Goal: Task Accomplishment & Management: Use online tool/utility

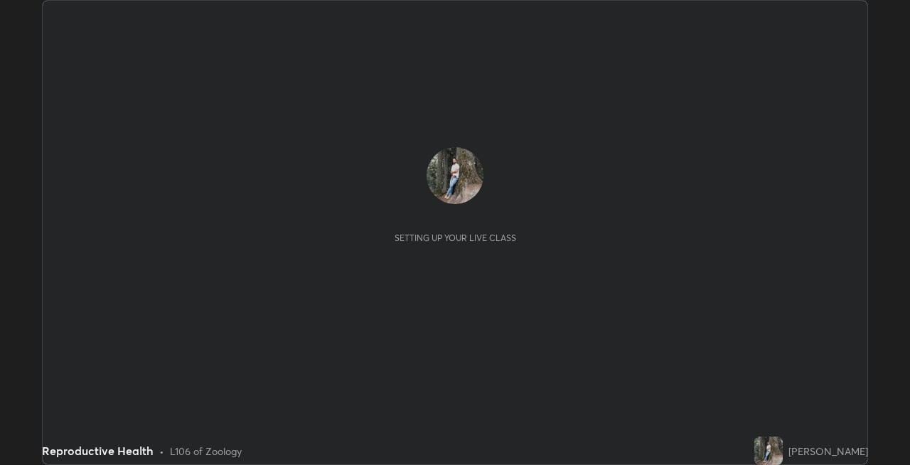
scroll to position [465, 910]
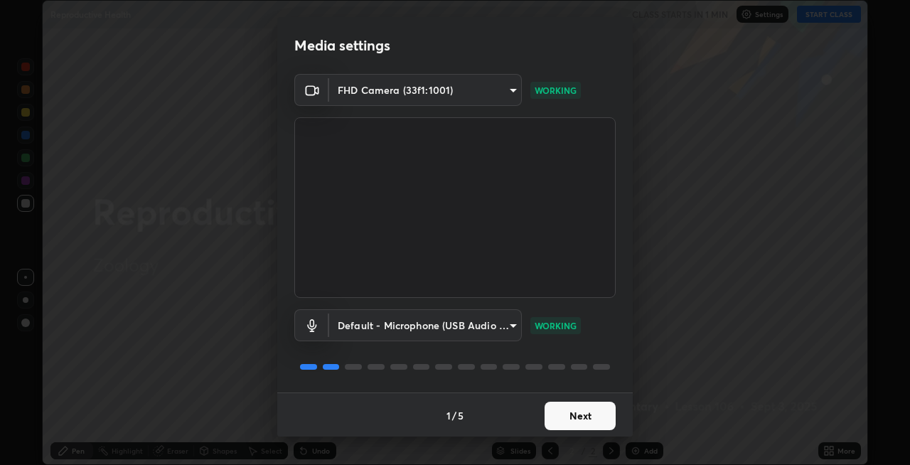
click at [587, 417] on button "Next" at bounding box center [580, 416] width 71 height 28
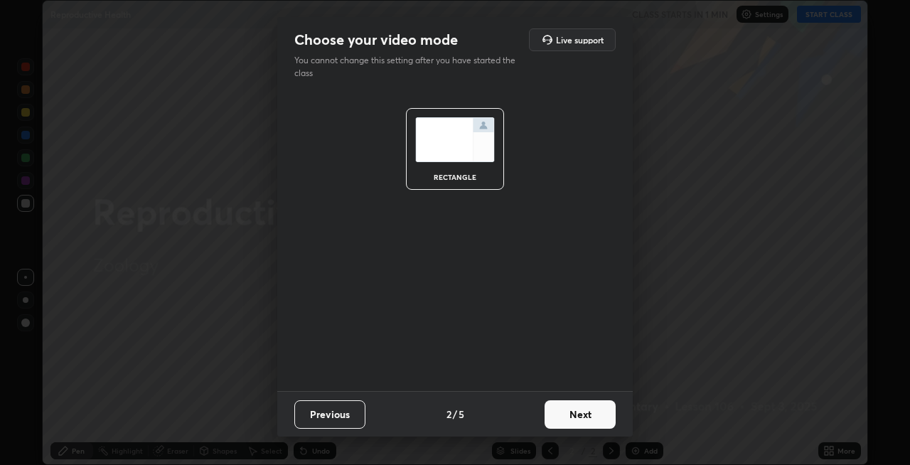
click at [591, 420] on button "Next" at bounding box center [580, 414] width 71 height 28
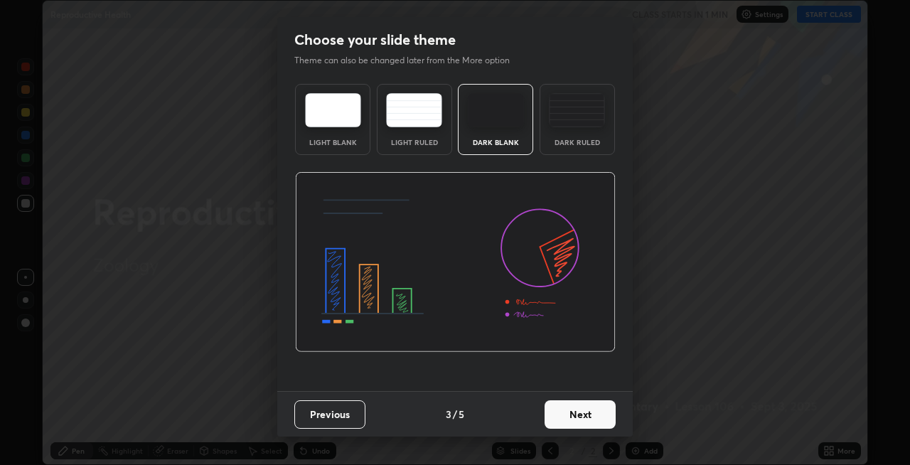
click at [596, 415] on button "Next" at bounding box center [580, 414] width 71 height 28
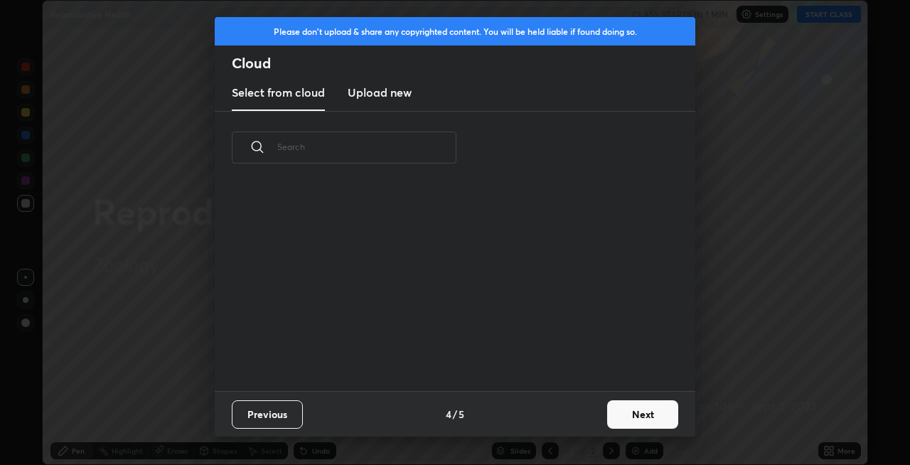
click at [598, 412] on div "Previous 4 / 5 Next" at bounding box center [455, 414] width 481 height 46
click at [622, 413] on button "Next" at bounding box center [642, 414] width 71 height 28
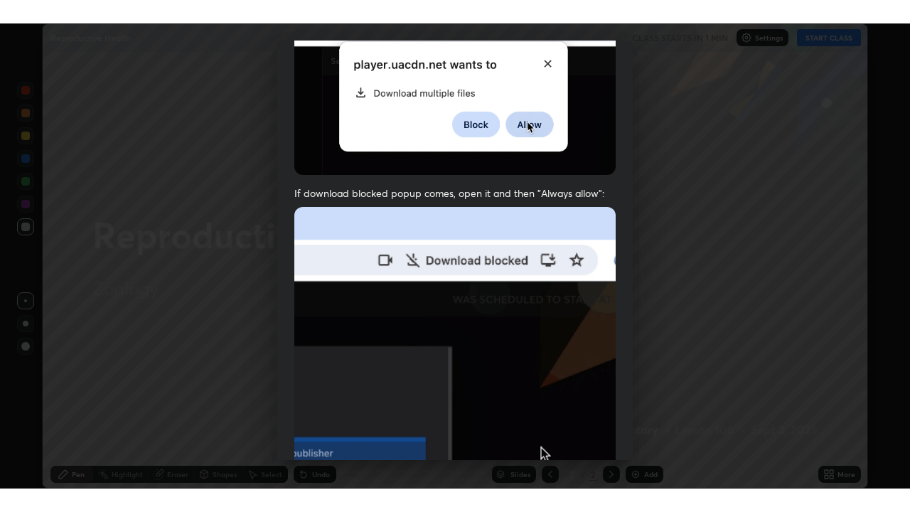
scroll to position [292, 0]
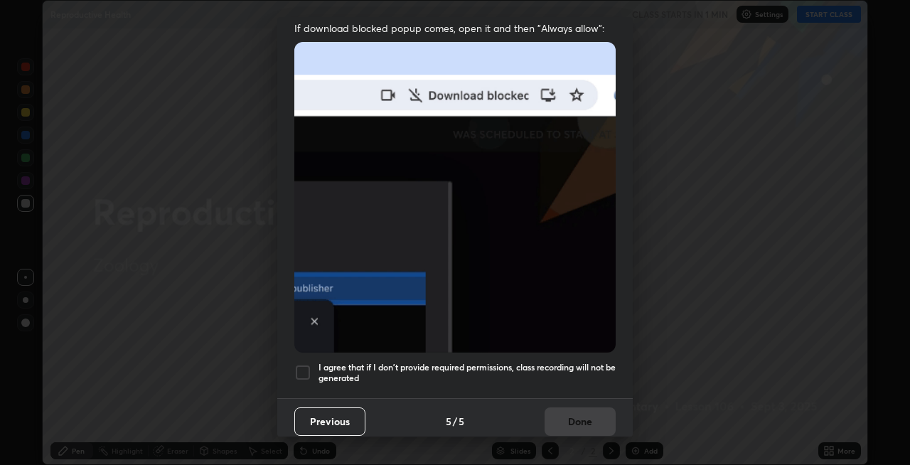
click at [543, 362] on h5 "I agree that if I don't provide required permissions, class recording will not …" at bounding box center [467, 373] width 297 height 22
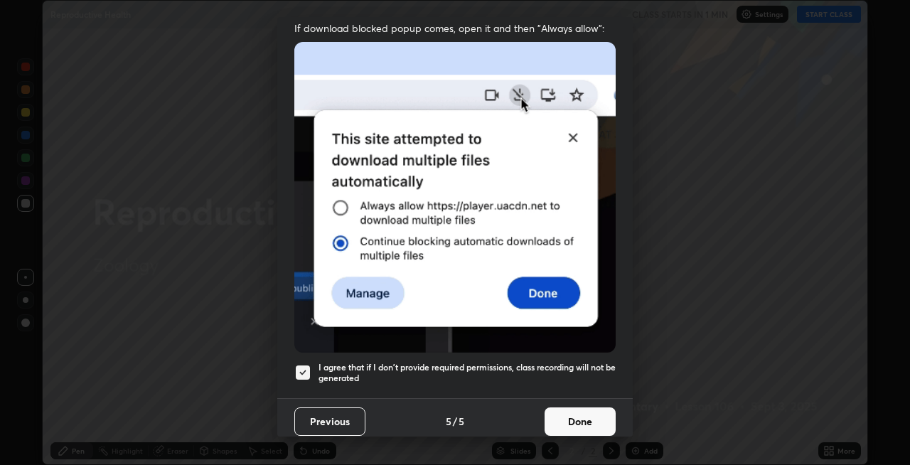
click at [587, 411] on button "Done" at bounding box center [580, 421] width 71 height 28
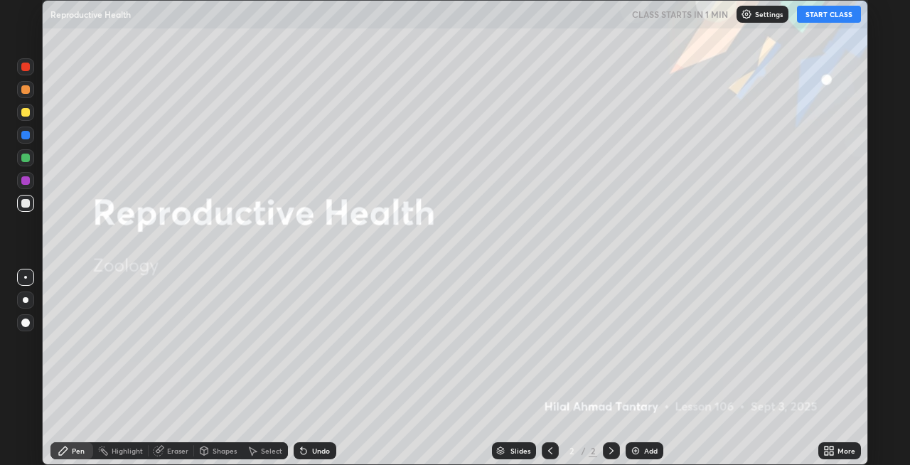
click at [826, 14] on button "START CLASS" at bounding box center [829, 14] width 64 height 17
click at [833, 447] on icon at bounding box center [832, 449] width 4 height 4
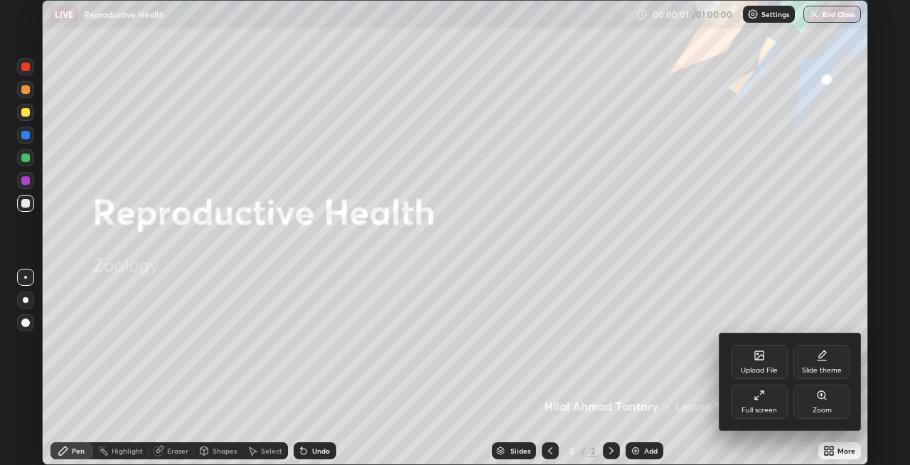
click at [768, 407] on div "Full screen" at bounding box center [760, 410] width 36 height 7
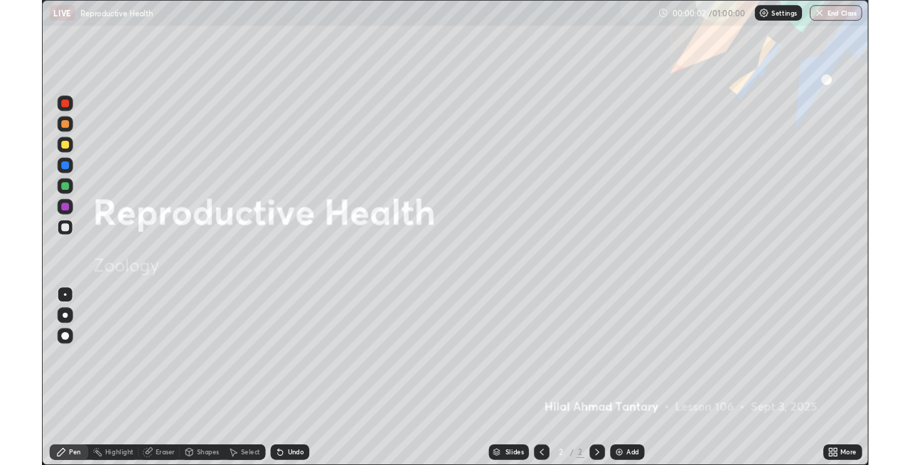
scroll to position [512, 910]
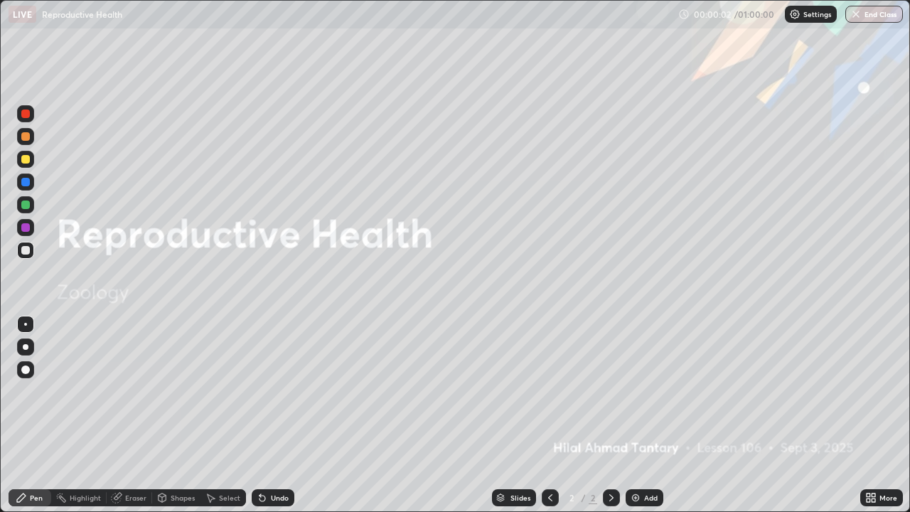
click at [874, 464] on icon at bounding box center [874, 496] width 4 height 4
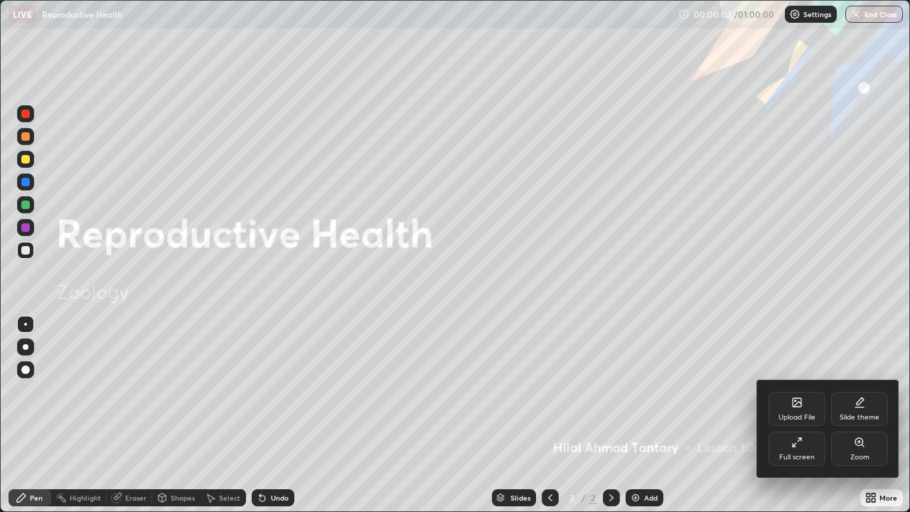
click at [799, 445] on icon at bounding box center [797, 442] width 11 height 11
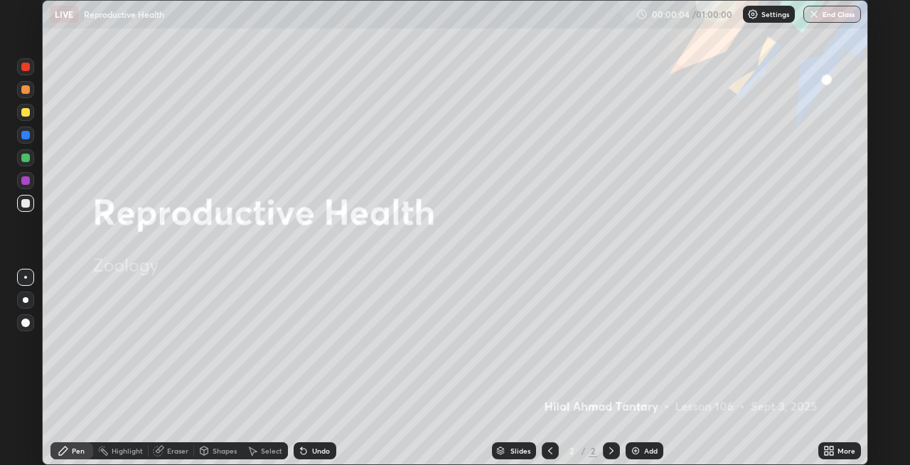
scroll to position [70650, 70205]
click at [25, 298] on div at bounding box center [26, 300] width 6 height 6
click at [213, 454] on div "Shapes" at bounding box center [225, 450] width 24 height 7
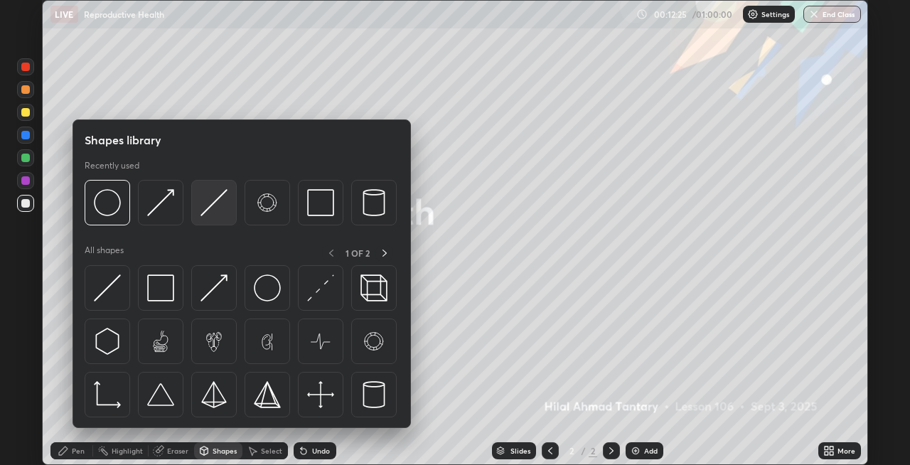
click at [208, 213] on img at bounding box center [214, 202] width 27 height 27
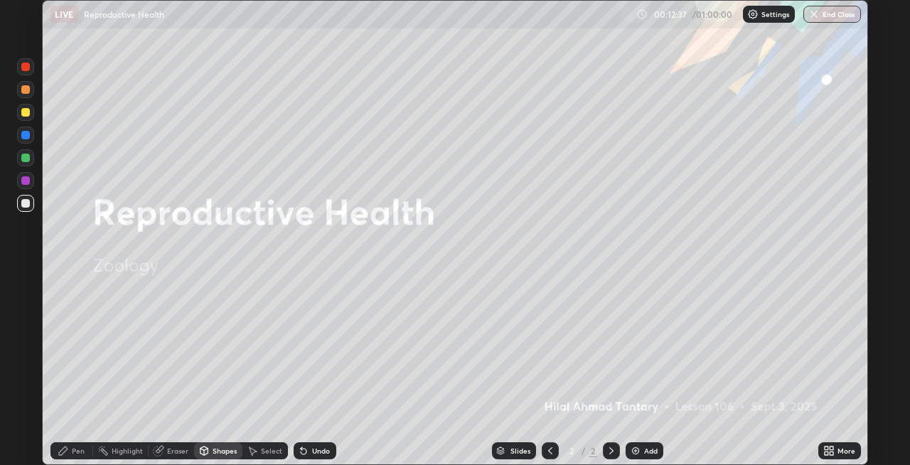
click at [216, 451] on div "Shapes" at bounding box center [225, 450] width 24 height 7
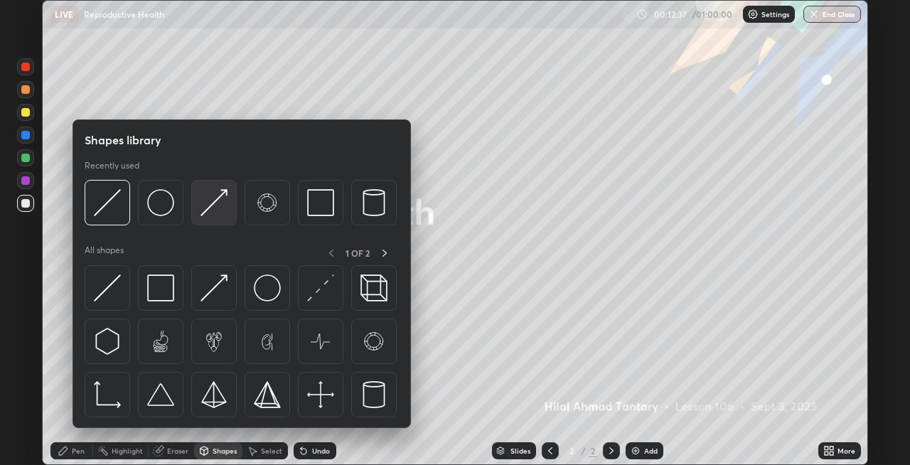
click at [214, 206] on img at bounding box center [214, 202] width 27 height 27
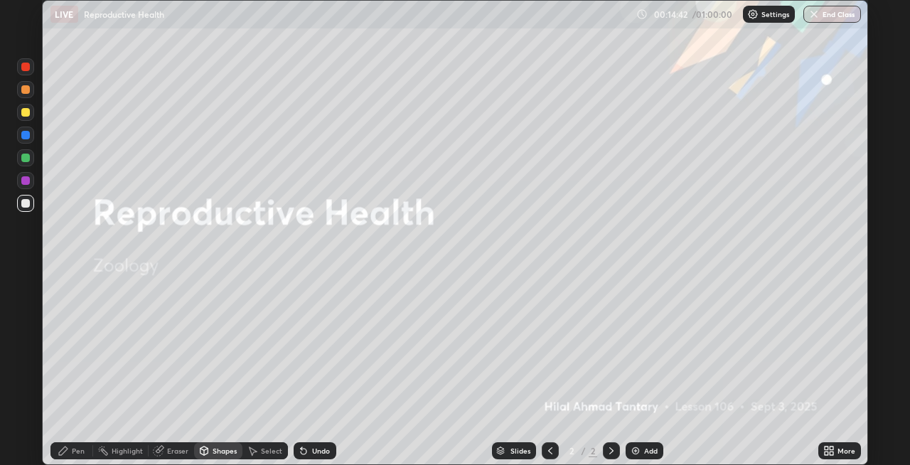
click at [315, 452] on div "Undo" at bounding box center [321, 450] width 18 height 7
click at [81, 448] on div "Pen" at bounding box center [78, 450] width 13 height 7
click at [314, 444] on div "Undo" at bounding box center [315, 450] width 43 height 17
click at [319, 449] on div "Undo" at bounding box center [321, 450] width 18 height 7
click at [316, 449] on div "Undo" at bounding box center [321, 450] width 18 height 7
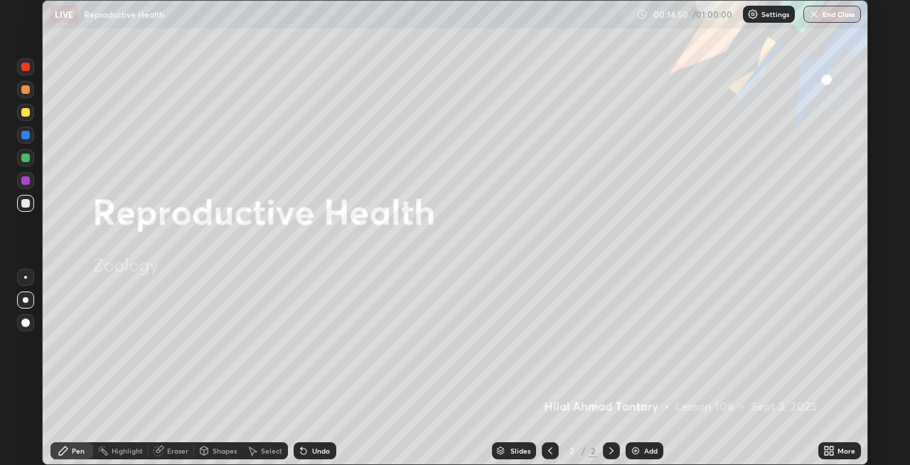
click at [312, 442] on div "Undo" at bounding box center [315, 450] width 43 height 17
click at [219, 451] on div "Shapes" at bounding box center [225, 450] width 24 height 7
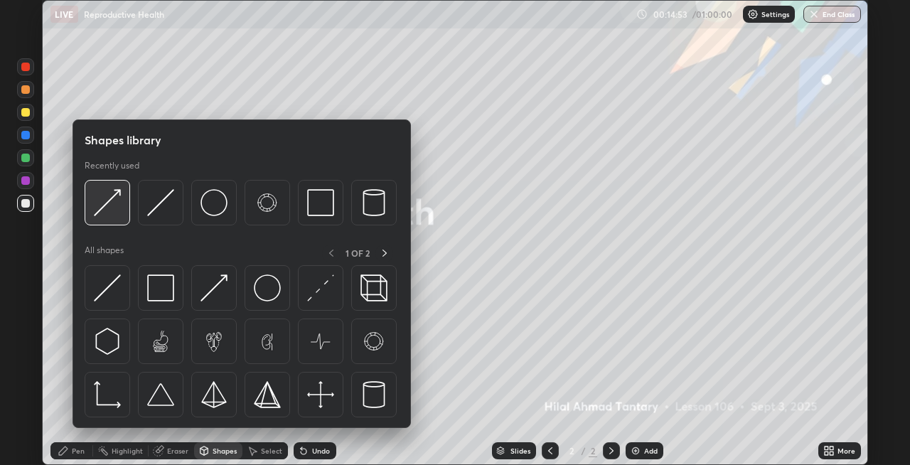
click at [116, 215] on img at bounding box center [107, 202] width 27 height 27
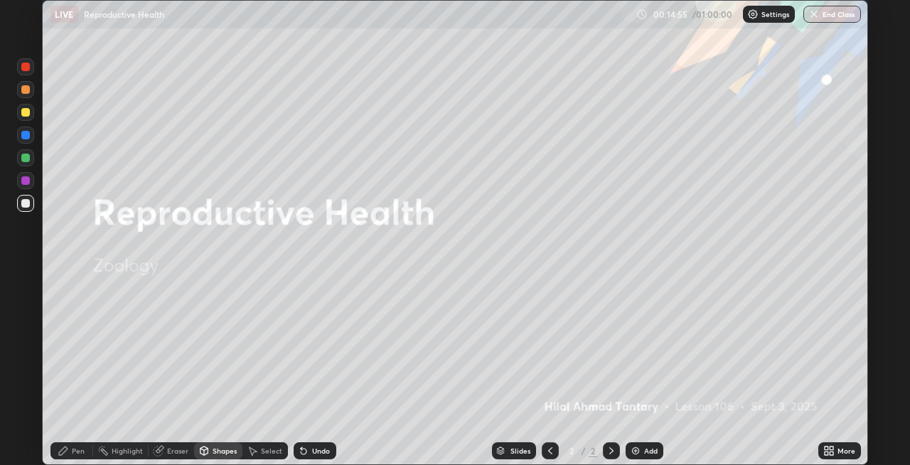
click at [82, 451] on div "Pen" at bounding box center [78, 450] width 13 height 7
click at [326, 454] on div "Undo" at bounding box center [321, 450] width 18 height 7
click at [322, 451] on div "Undo" at bounding box center [321, 450] width 18 height 7
click at [320, 453] on div "Undo" at bounding box center [321, 450] width 18 height 7
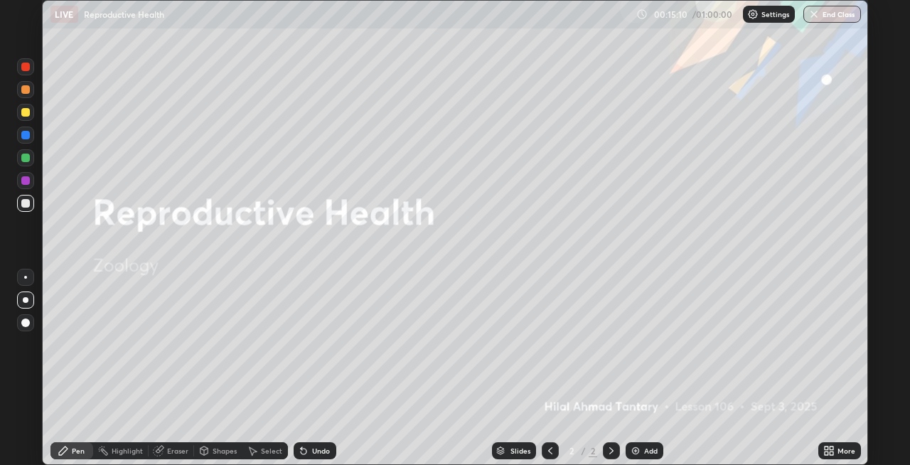
click at [320, 452] on div "Undo" at bounding box center [321, 450] width 18 height 7
click at [26, 136] on div at bounding box center [25, 135] width 9 height 9
click at [631, 449] on img at bounding box center [635, 450] width 11 height 11
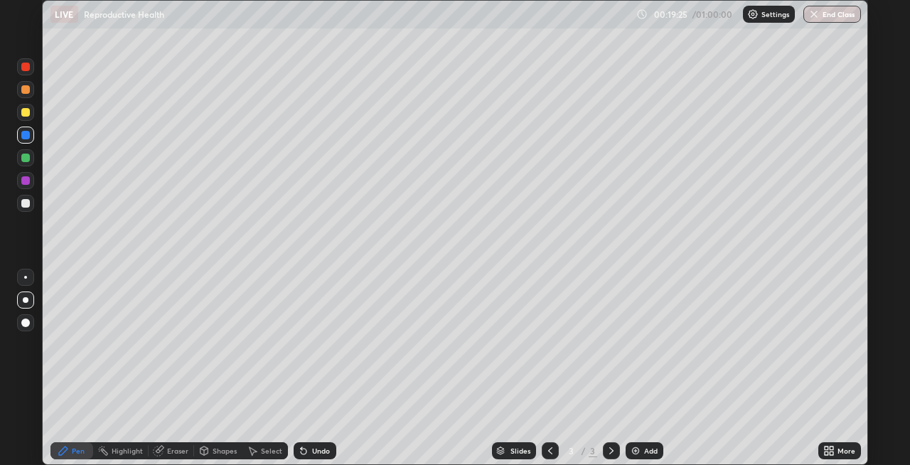
click at [548, 452] on icon at bounding box center [550, 450] width 4 height 7
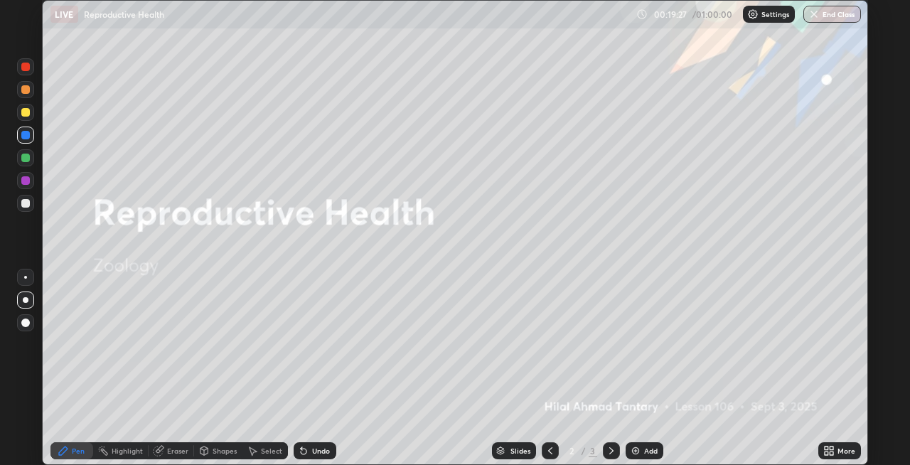
click at [26, 136] on div at bounding box center [25, 135] width 9 height 9
click at [26, 160] on div at bounding box center [25, 158] width 9 height 9
click at [213, 449] on div "Shapes" at bounding box center [225, 450] width 24 height 7
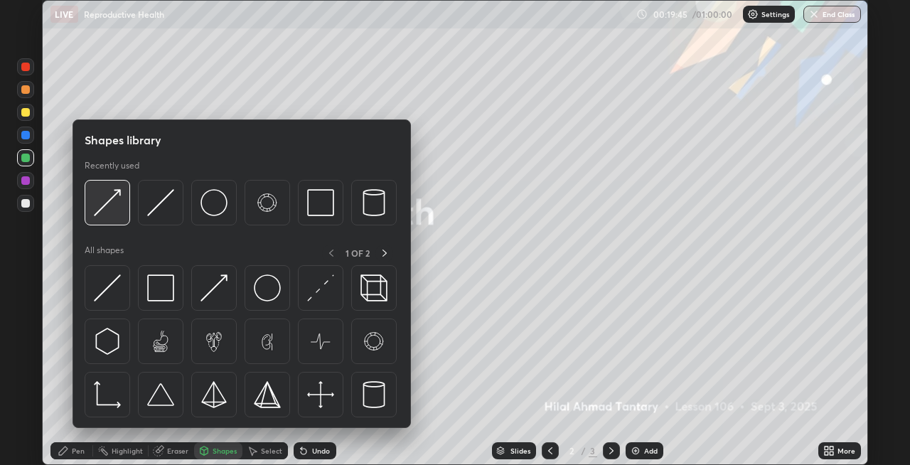
click at [112, 218] on div at bounding box center [108, 203] width 46 height 46
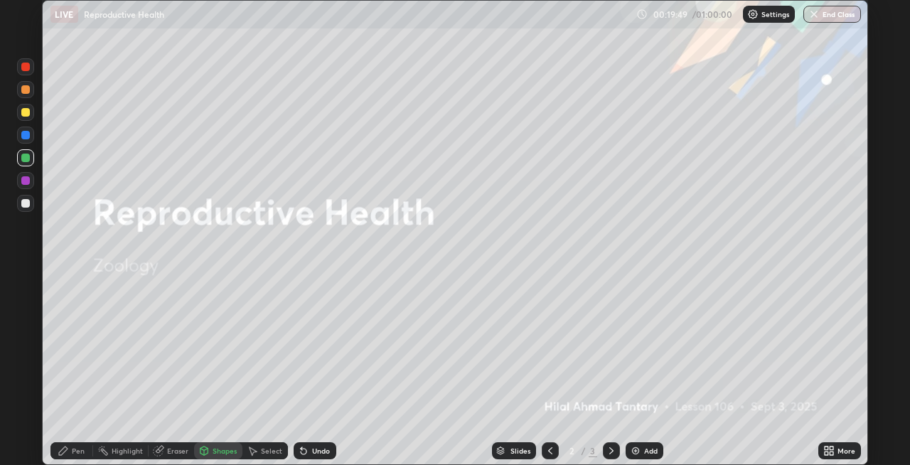
click at [79, 451] on div "Pen" at bounding box center [78, 450] width 13 height 7
click at [28, 137] on div at bounding box center [25, 135] width 9 height 9
click at [26, 114] on div at bounding box center [25, 112] width 9 height 9
click at [628, 449] on div "Add" at bounding box center [645, 450] width 38 height 17
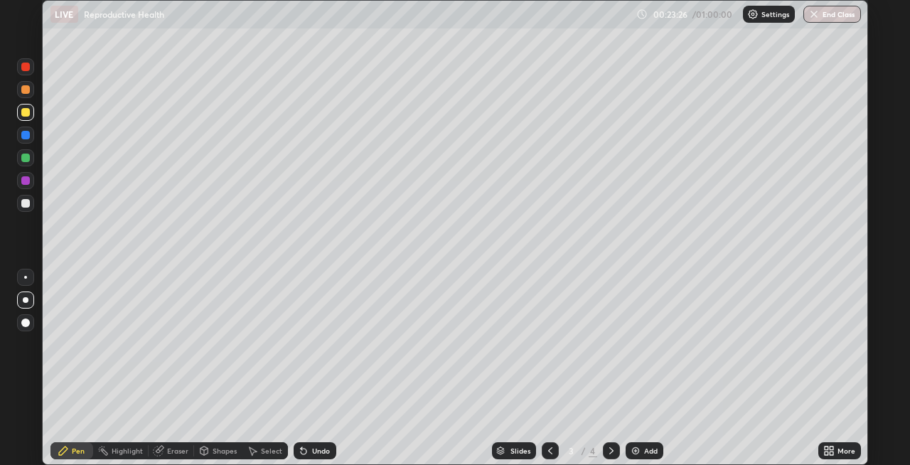
click at [205, 453] on icon at bounding box center [204, 451] width 8 height 9
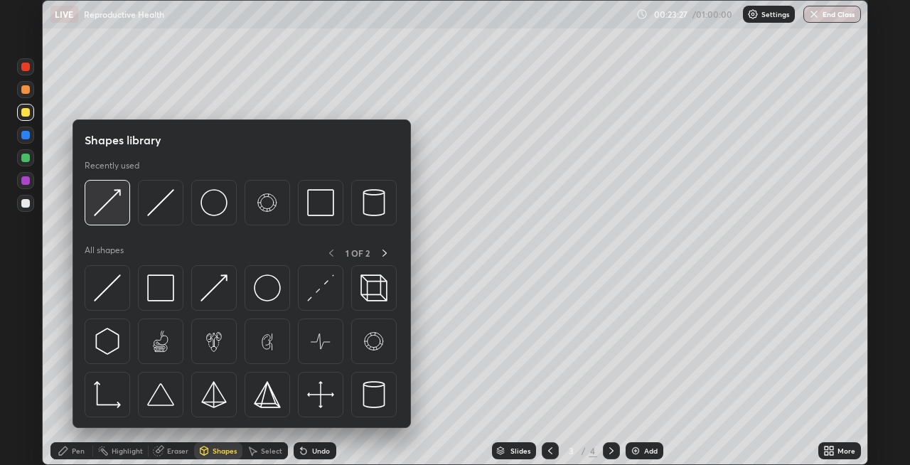
click at [109, 213] on img at bounding box center [107, 202] width 27 height 27
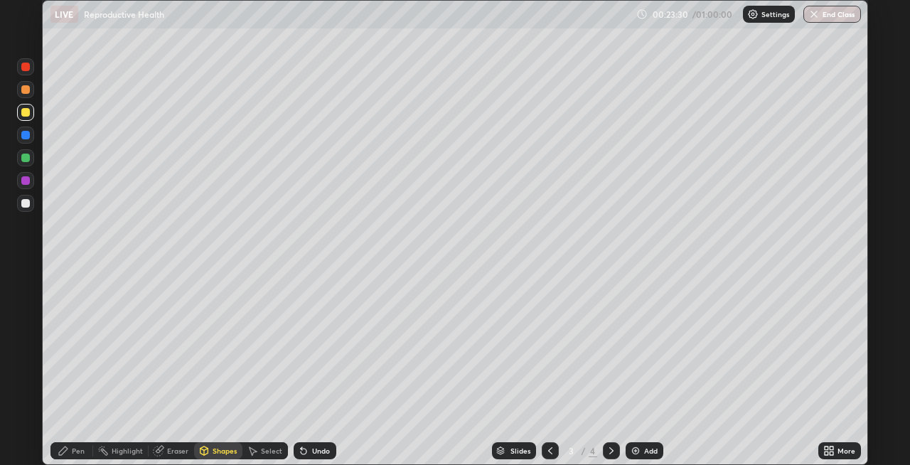
click at [73, 450] on div "Pen" at bounding box center [78, 450] width 13 height 7
click at [545, 447] on icon at bounding box center [550, 450] width 11 height 11
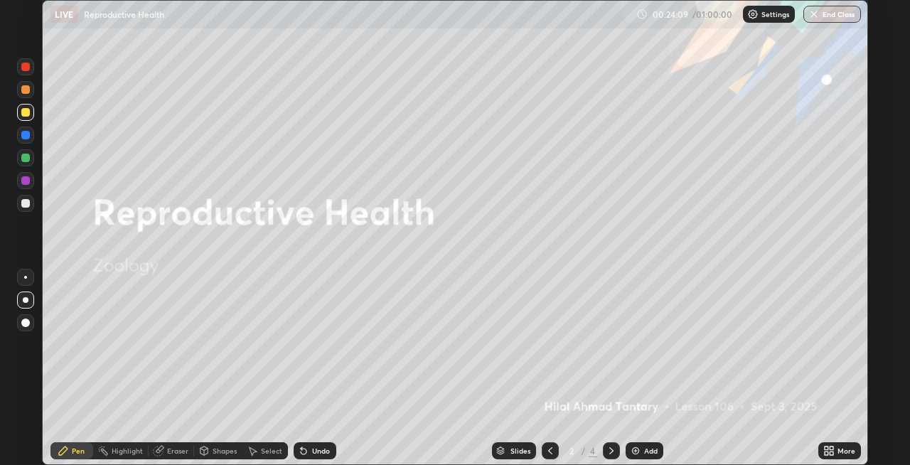
click at [603, 451] on div at bounding box center [611, 450] width 17 height 17
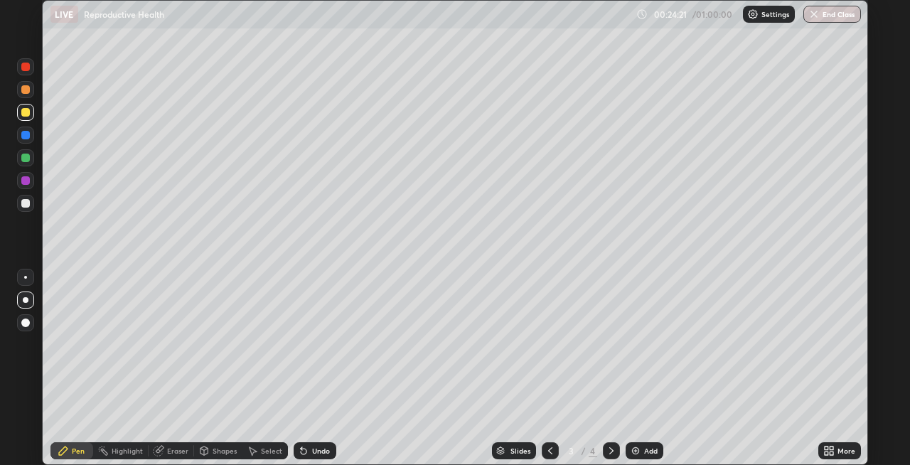
click at [215, 452] on div "Shapes" at bounding box center [225, 450] width 24 height 7
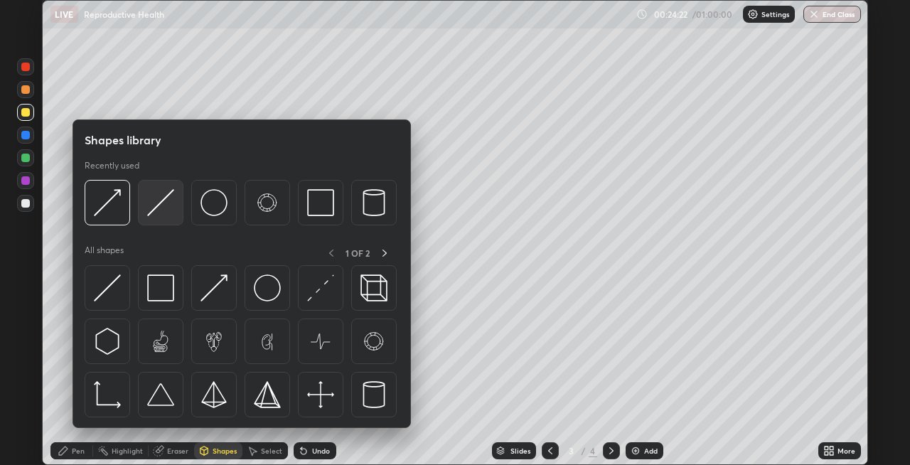
click at [156, 210] on img at bounding box center [160, 202] width 27 height 27
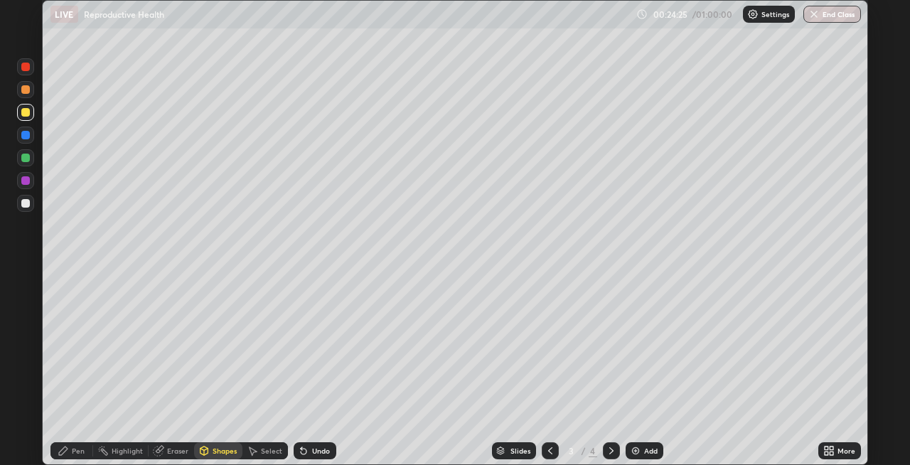
click at [82, 451] on div "Pen" at bounding box center [78, 450] width 13 height 7
click at [26, 90] on div at bounding box center [25, 89] width 9 height 9
click at [213, 450] on div "Shapes" at bounding box center [225, 450] width 24 height 7
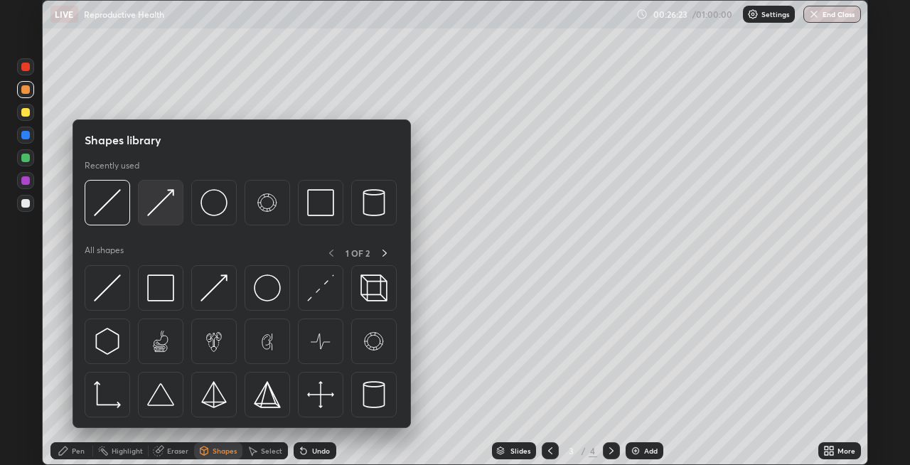
click at [154, 214] on img at bounding box center [160, 202] width 27 height 27
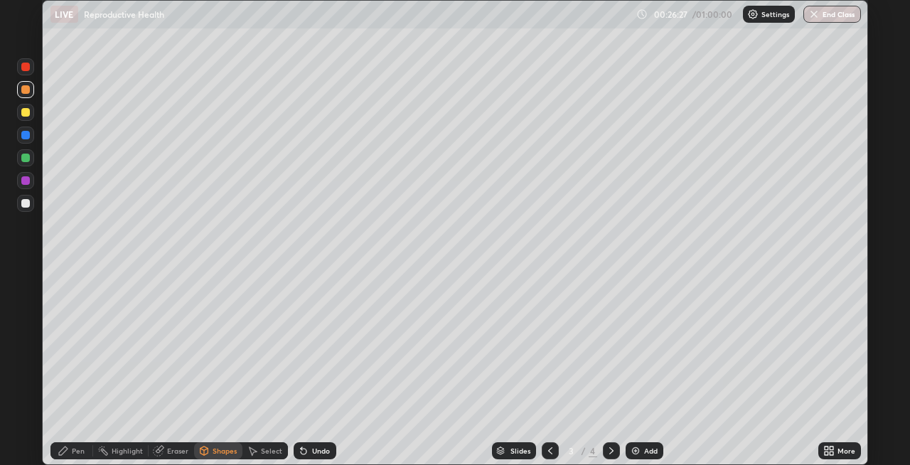
click at [75, 456] on div "Pen" at bounding box center [71, 450] width 43 height 17
click at [28, 203] on div at bounding box center [25, 203] width 9 height 9
click at [25, 68] on div at bounding box center [25, 67] width 9 height 9
click at [213, 451] on div "Shapes" at bounding box center [225, 450] width 24 height 7
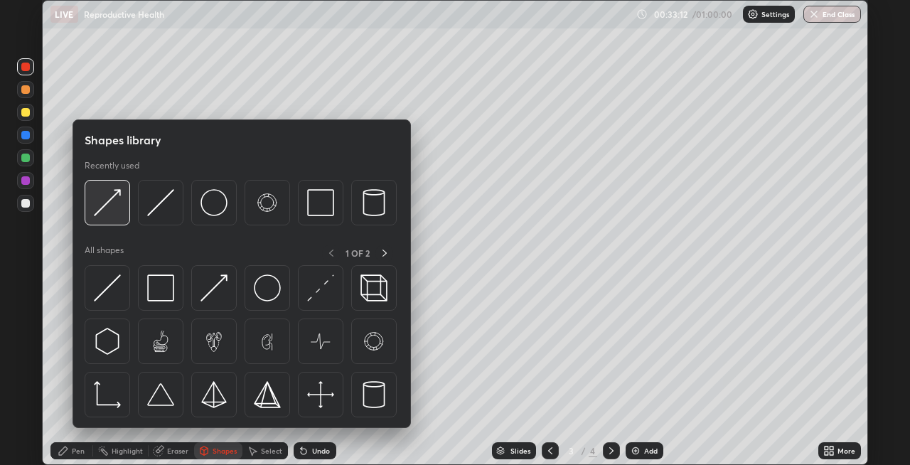
click at [113, 217] on div at bounding box center [108, 203] width 46 height 46
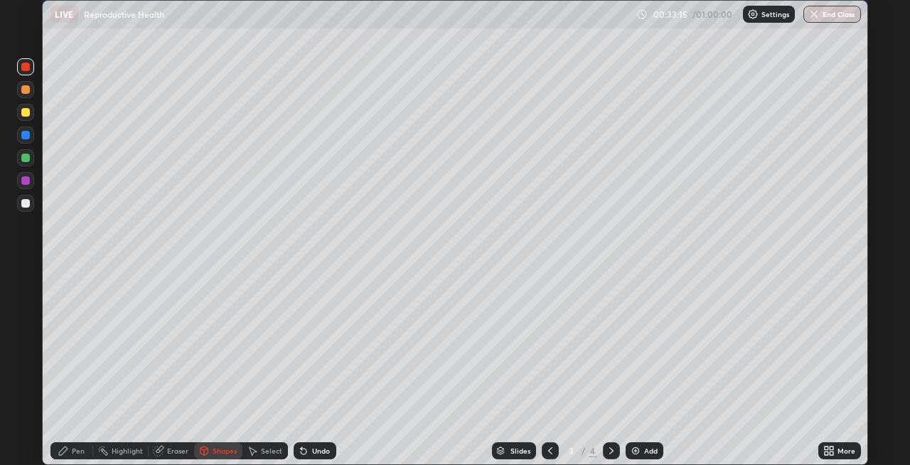
click at [73, 448] on div "Pen" at bounding box center [78, 450] width 13 height 7
click at [611, 451] on icon at bounding box center [611, 450] width 4 height 7
click at [204, 452] on icon at bounding box center [204, 452] width 0 height 5
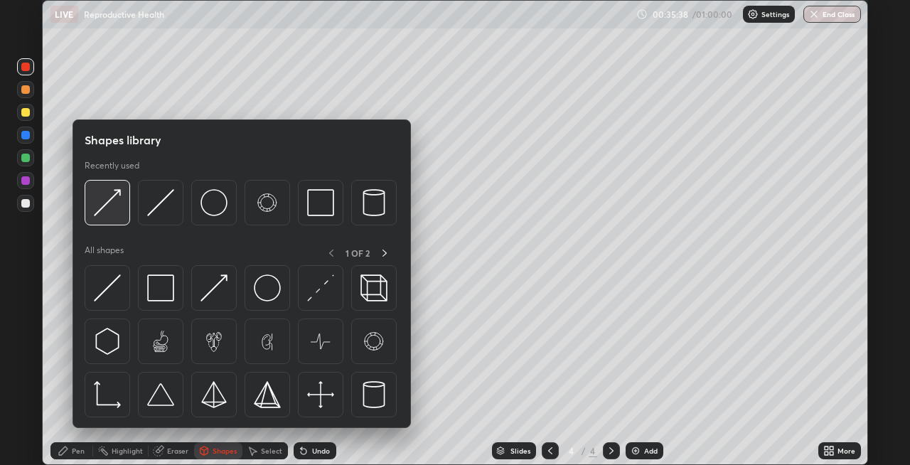
click at [110, 213] on img at bounding box center [107, 202] width 27 height 27
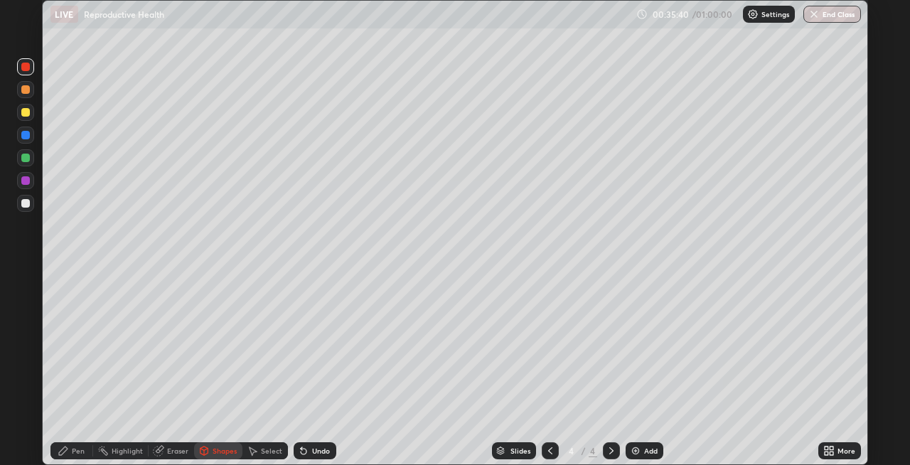
click at [75, 448] on div "Pen" at bounding box center [78, 450] width 13 height 7
click at [26, 203] on div at bounding box center [25, 203] width 9 height 9
click at [213, 454] on div "Shapes" at bounding box center [225, 450] width 24 height 7
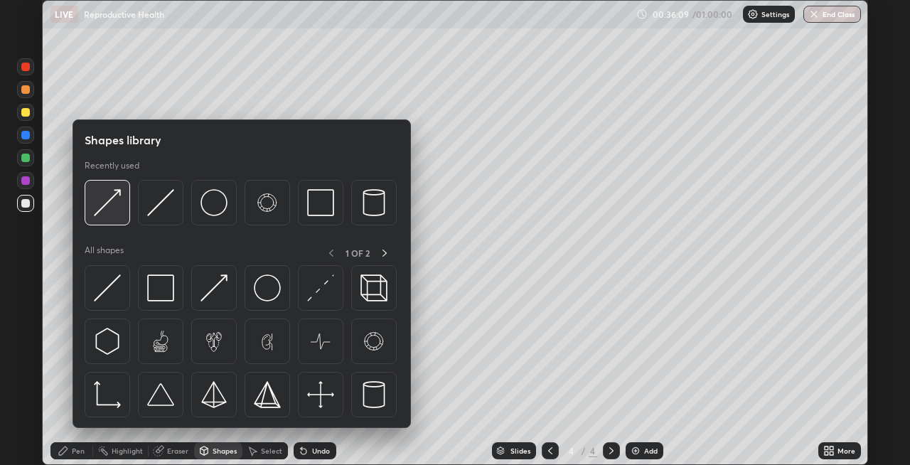
click at [117, 213] on img at bounding box center [107, 202] width 27 height 27
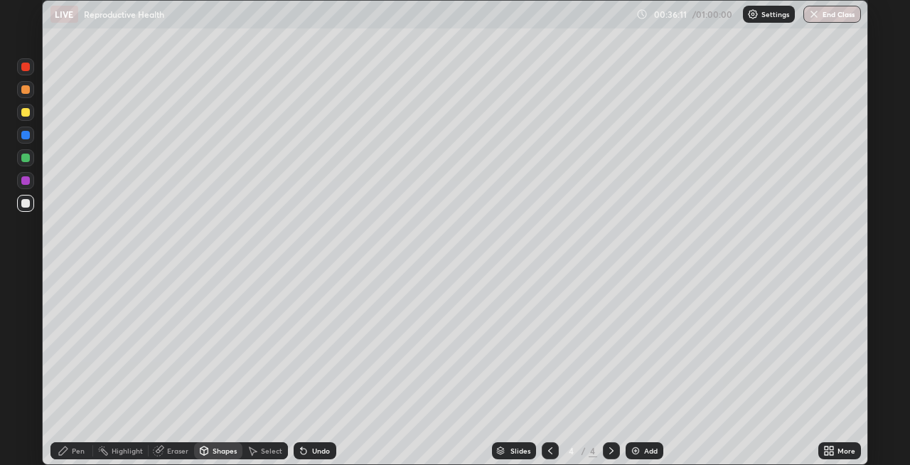
click at [75, 450] on div "Pen" at bounding box center [78, 450] width 13 height 7
click at [28, 113] on div at bounding box center [25, 112] width 9 height 9
click at [213, 449] on div "Shapes" at bounding box center [225, 450] width 24 height 7
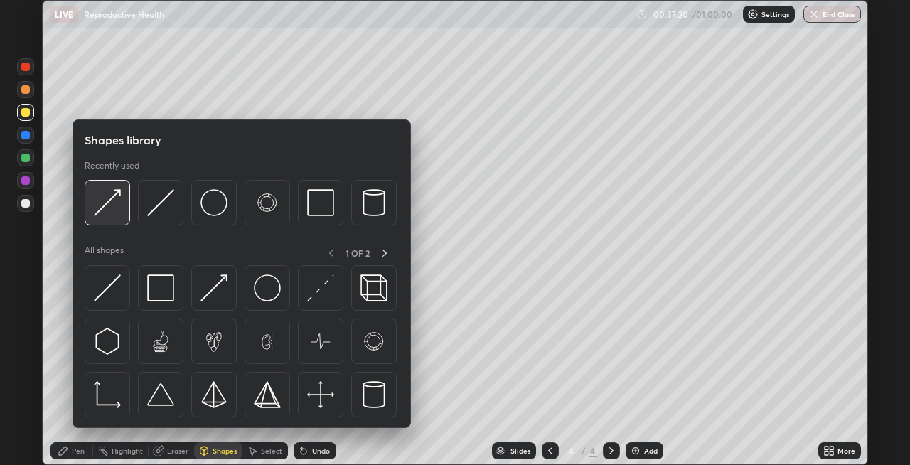
click at [107, 214] on img at bounding box center [107, 202] width 27 height 27
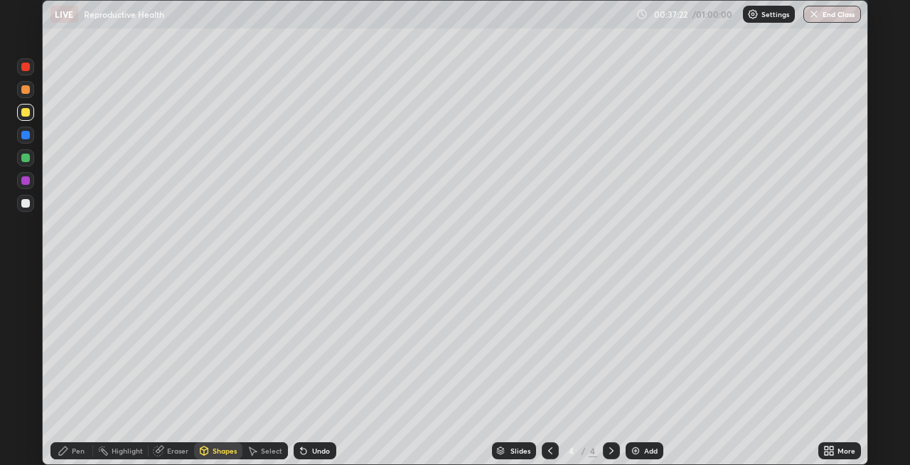
click at [79, 451] on div "Pen" at bounding box center [78, 450] width 13 height 7
click at [219, 451] on div "Shapes" at bounding box center [225, 450] width 24 height 7
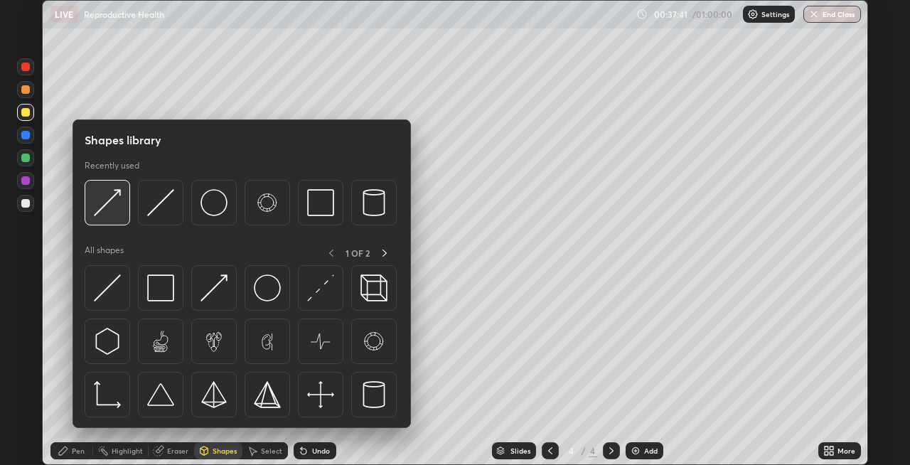
click at [110, 213] on img at bounding box center [107, 202] width 27 height 27
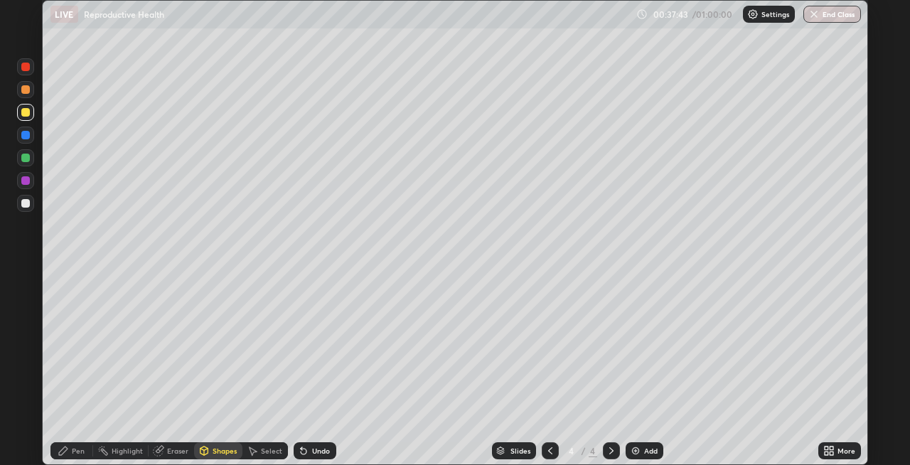
click at [75, 453] on div "Pen" at bounding box center [78, 450] width 13 height 7
click at [18, 154] on div at bounding box center [25, 157] width 17 height 17
click at [26, 205] on div at bounding box center [25, 203] width 9 height 9
click at [630, 449] on img at bounding box center [635, 450] width 11 height 11
click at [215, 452] on div "Shapes" at bounding box center [225, 450] width 24 height 7
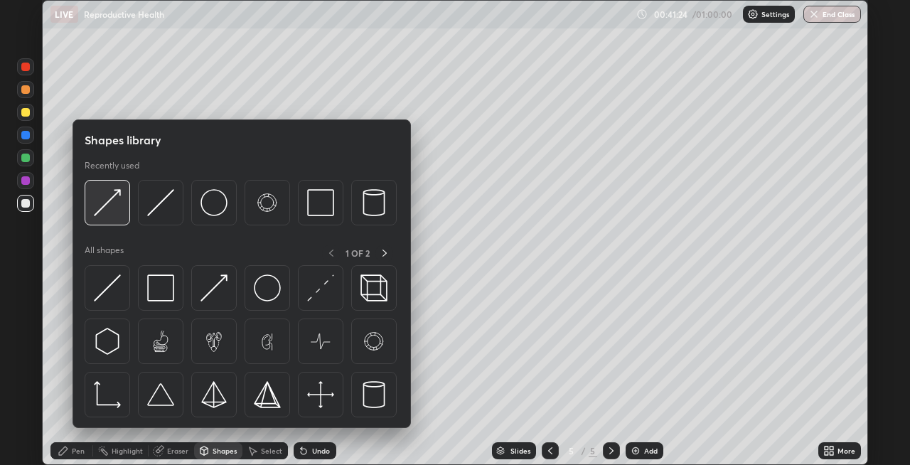
click at [112, 214] on img at bounding box center [107, 202] width 27 height 27
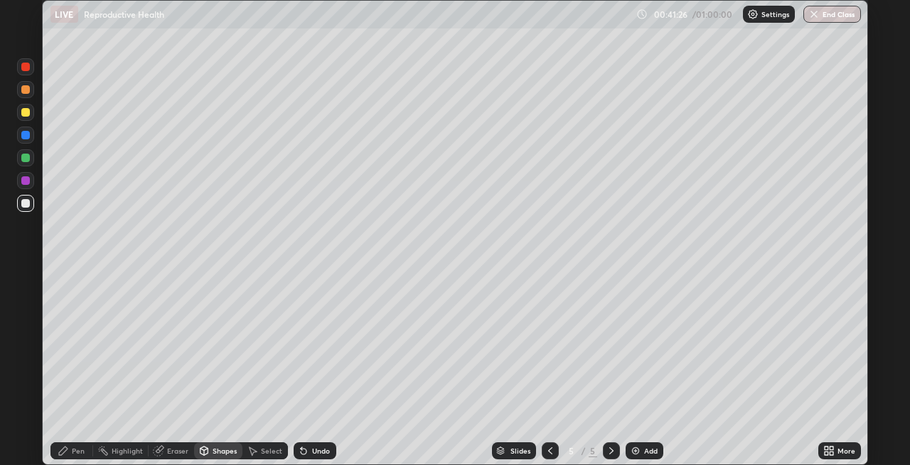
click at [77, 450] on div "Pen" at bounding box center [78, 450] width 13 height 7
click at [18, 136] on div at bounding box center [25, 135] width 17 height 17
click at [22, 156] on div at bounding box center [25, 158] width 9 height 9
click at [549, 451] on icon at bounding box center [550, 450] width 11 height 11
click at [548, 452] on icon at bounding box center [550, 450] width 11 height 11
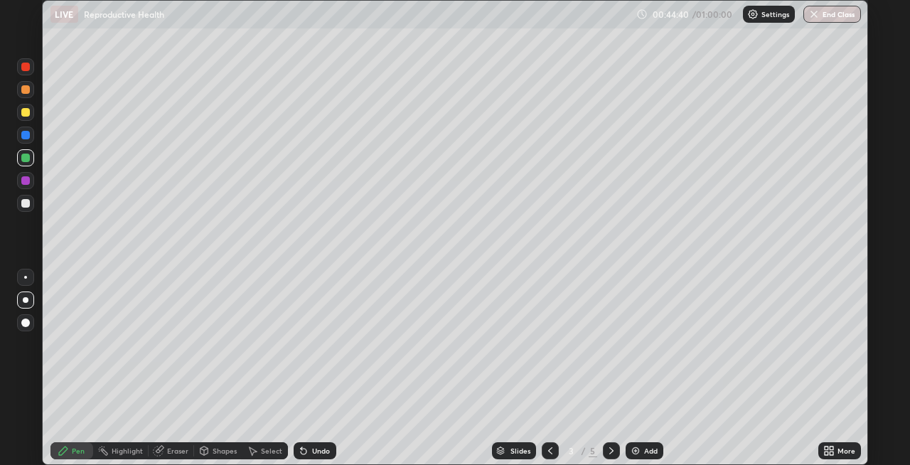
click at [549, 451] on icon at bounding box center [550, 450] width 11 height 11
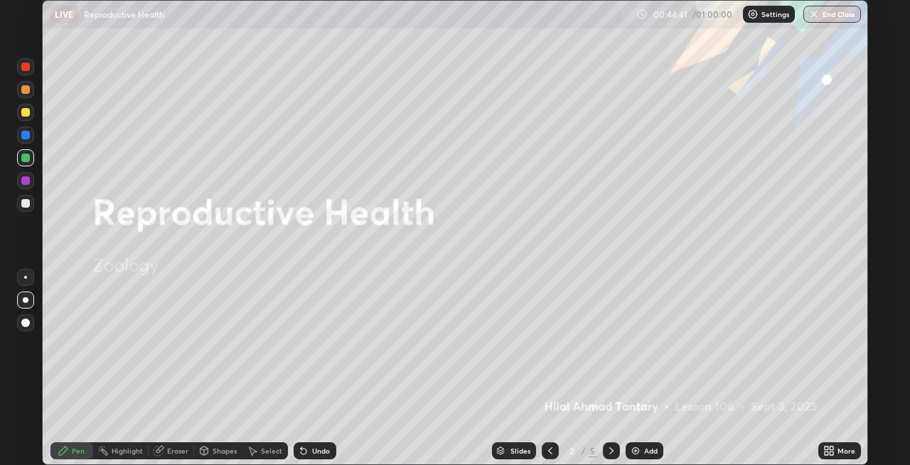
click at [610, 451] on icon at bounding box center [611, 450] width 11 height 11
click at [611, 449] on icon at bounding box center [611, 450] width 11 height 11
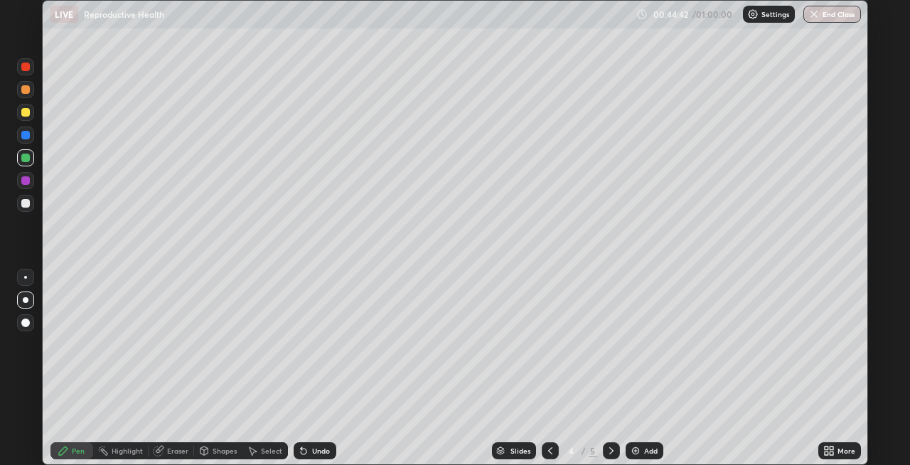
click at [611, 449] on icon at bounding box center [611, 450] width 11 height 11
click at [26, 68] on div at bounding box center [25, 67] width 9 height 9
click at [218, 452] on div "Shapes" at bounding box center [225, 450] width 24 height 7
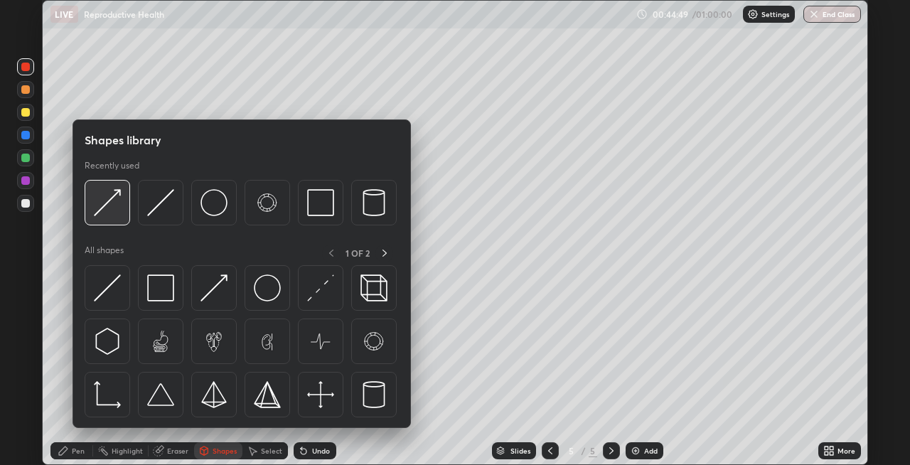
click at [111, 223] on div at bounding box center [108, 203] width 46 height 46
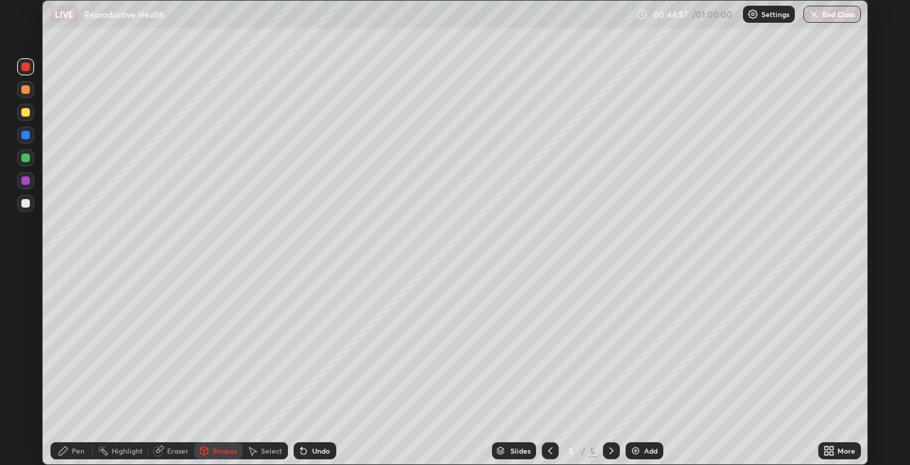
click at [78, 452] on div "Pen" at bounding box center [78, 450] width 13 height 7
click at [632, 451] on img at bounding box center [635, 450] width 11 height 11
click at [228, 449] on div "Shapes" at bounding box center [225, 450] width 24 height 7
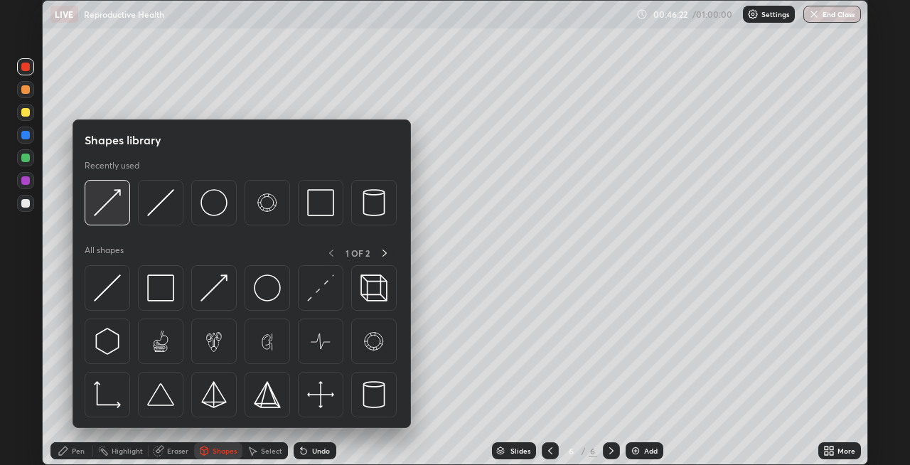
click at [105, 206] on img at bounding box center [107, 202] width 27 height 27
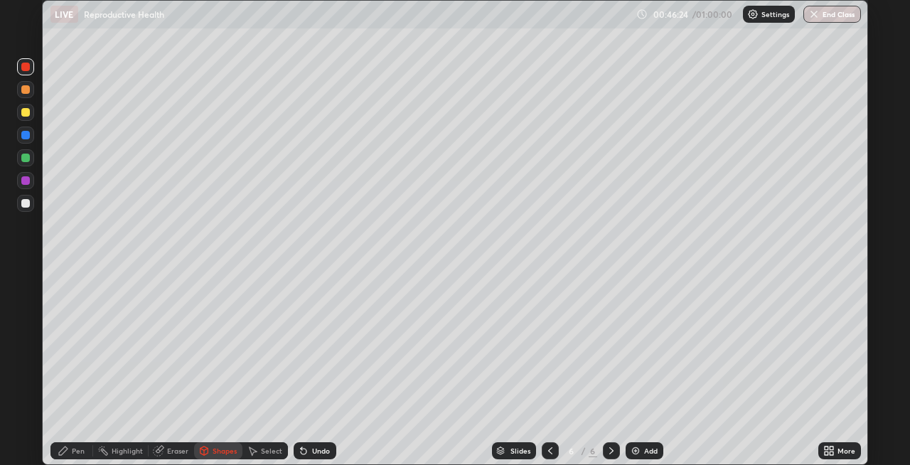
click at [72, 449] on div "Pen" at bounding box center [78, 450] width 13 height 7
click at [22, 135] on div at bounding box center [25, 135] width 9 height 9
click at [308, 453] on div "Undo" at bounding box center [315, 450] width 43 height 17
click at [209, 447] on div "Shapes" at bounding box center [218, 450] width 48 height 17
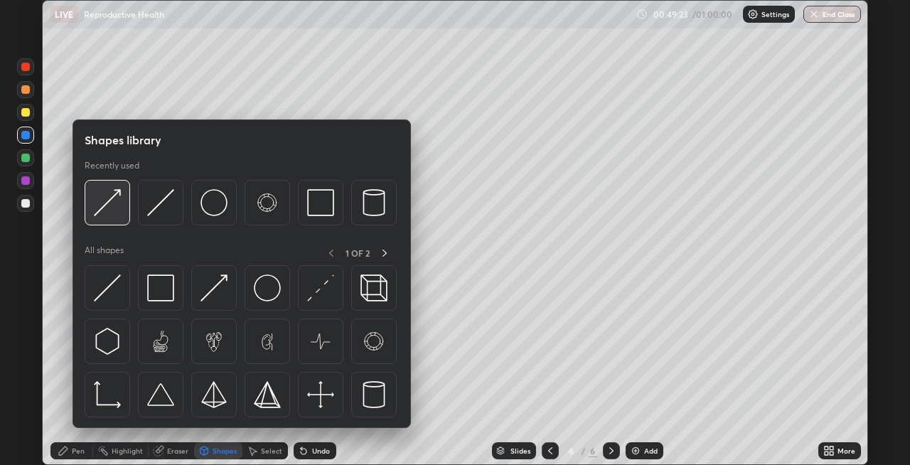
click at [116, 211] on img at bounding box center [107, 202] width 27 height 27
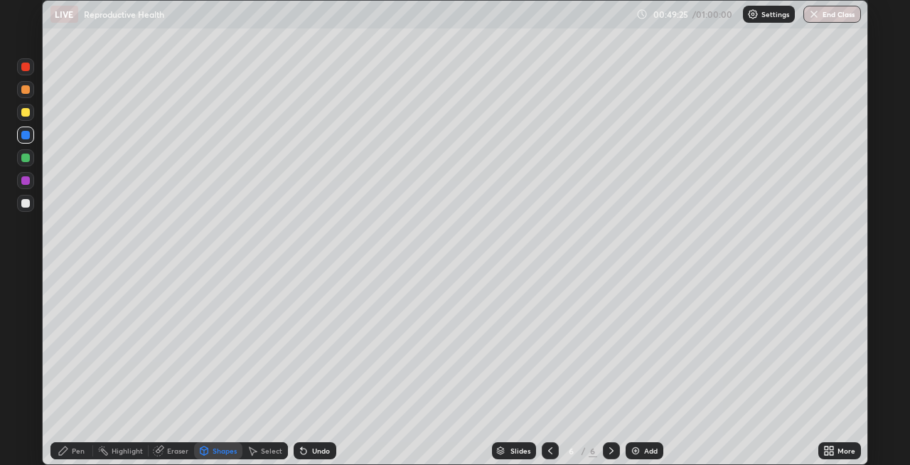
click at [73, 454] on div "Pen" at bounding box center [78, 450] width 13 height 7
click at [23, 89] on div at bounding box center [25, 89] width 9 height 9
click at [213, 449] on div "Shapes" at bounding box center [225, 450] width 24 height 7
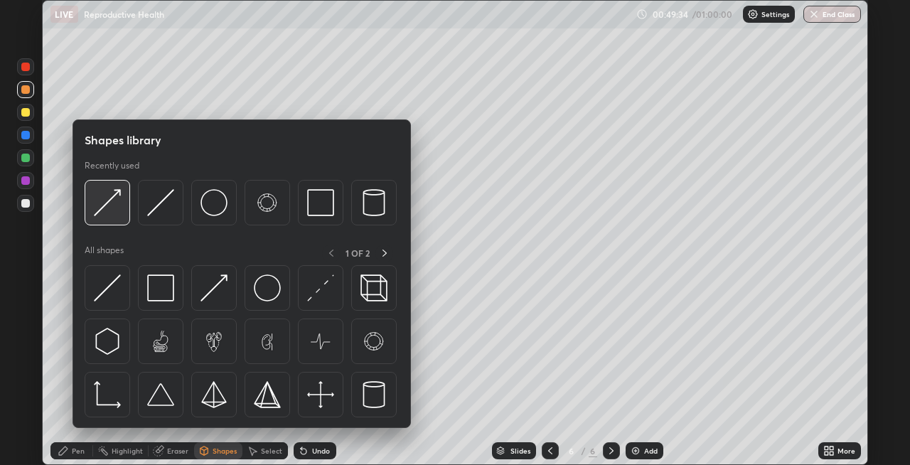
click at [110, 220] on div at bounding box center [108, 203] width 46 height 46
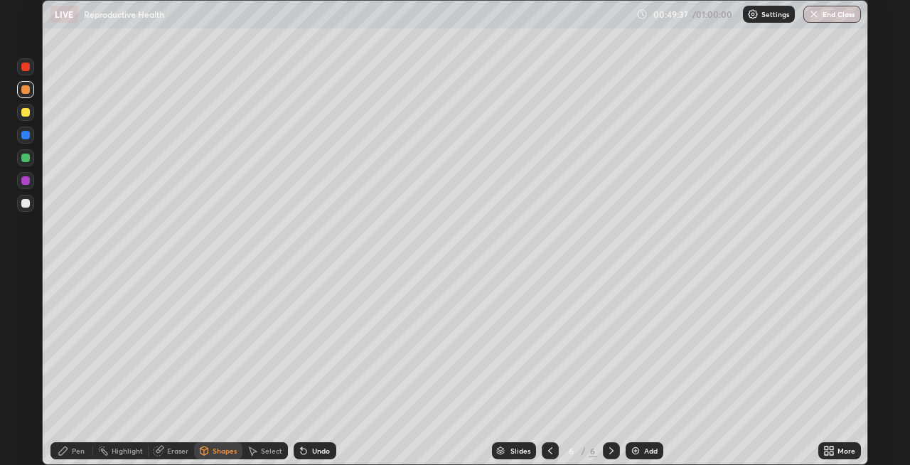
click at [75, 449] on div "Pen" at bounding box center [78, 450] width 13 height 7
click at [215, 448] on div "Shapes" at bounding box center [225, 450] width 24 height 7
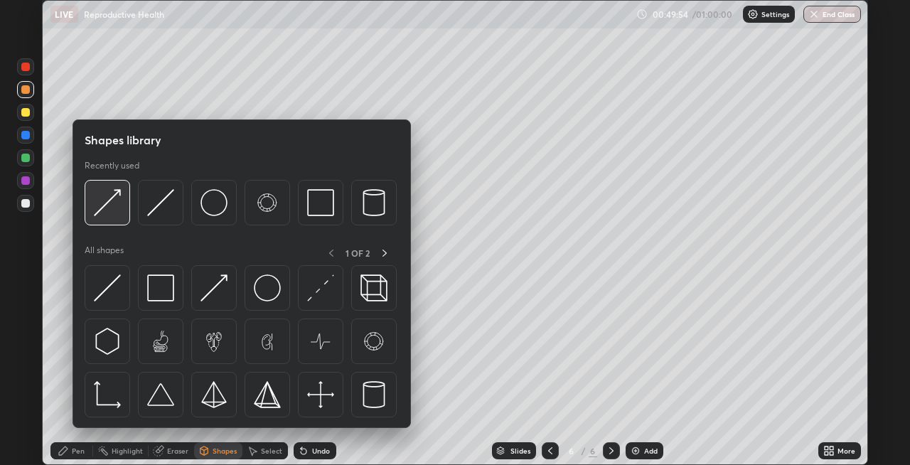
click at [113, 212] on img at bounding box center [107, 202] width 27 height 27
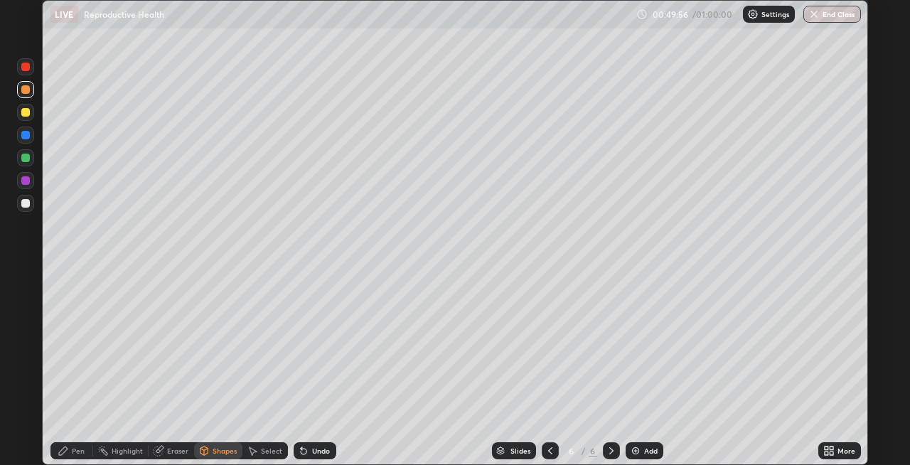
click at [75, 447] on div "Pen" at bounding box center [78, 450] width 13 height 7
click at [24, 136] on div at bounding box center [25, 135] width 9 height 9
click at [26, 107] on div at bounding box center [25, 112] width 17 height 17
click at [229, 449] on div "Shapes" at bounding box center [225, 450] width 24 height 7
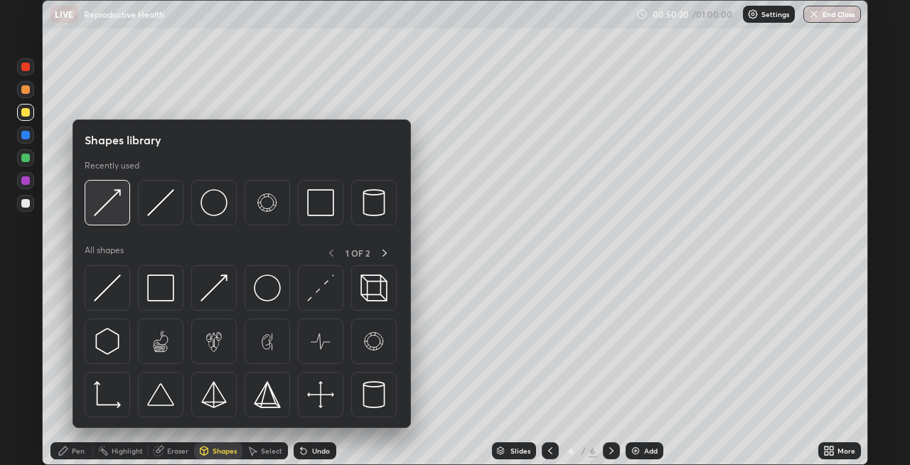
click at [119, 212] on img at bounding box center [107, 202] width 27 height 27
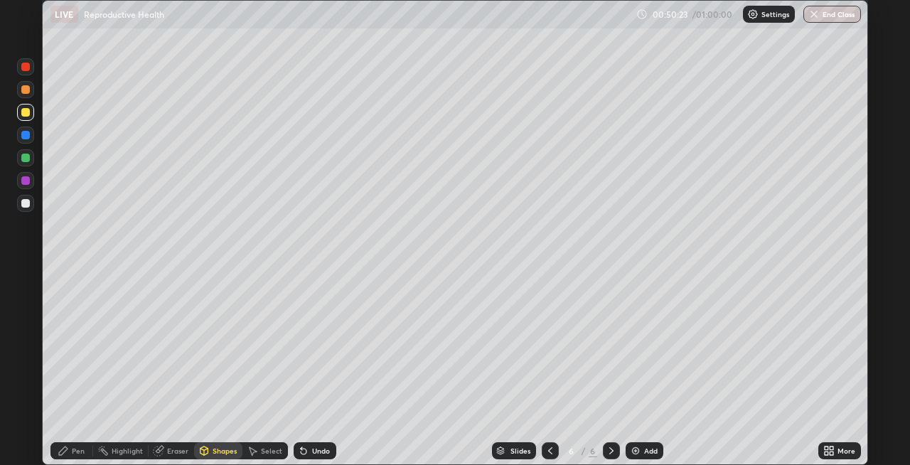
click at [73, 452] on div "Pen" at bounding box center [78, 450] width 13 height 7
click at [22, 204] on div at bounding box center [25, 203] width 9 height 9
click at [21, 114] on div at bounding box center [25, 112] width 17 height 17
click at [314, 454] on div "Undo" at bounding box center [321, 450] width 18 height 7
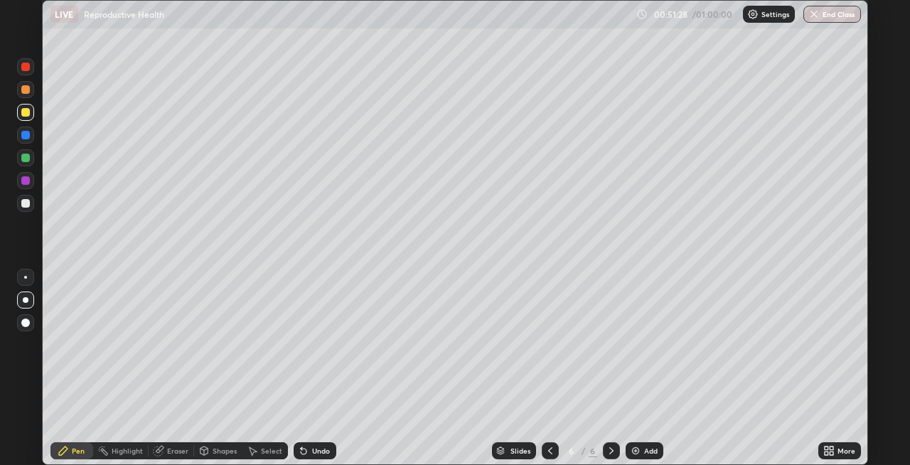
click at [315, 450] on div "Undo" at bounding box center [321, 450] width 18 height 7
click at [312, 454] on div "Undo" at bounding box center [321, 450] width 18 height 7
click at [312, 451] on div "Undo" at bounding box center [321, 450] width 18 height 7
click at [312, 450] on div "Undo" at bounding box center [321, 450] width 18 height 7
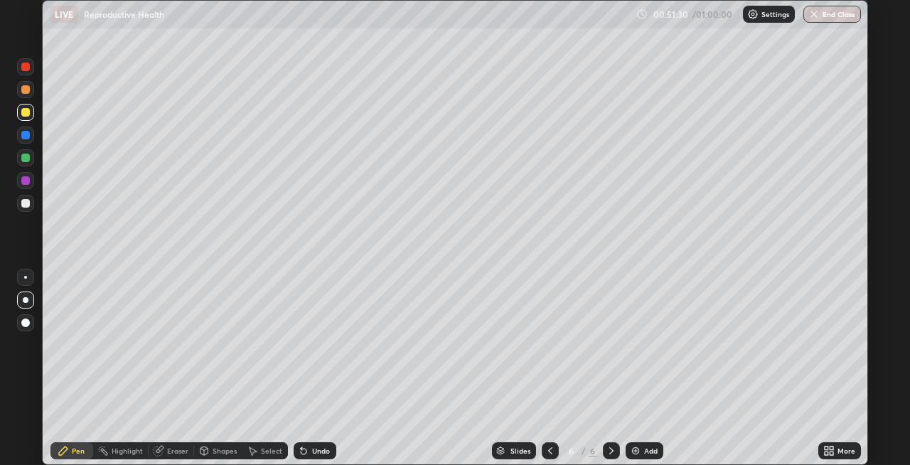
click at [310, 449] on div "Undo" at bounding box center [315, 450] width 43 height 17
click at [310, 447] on div "Undo" at bounding box center [315, 450] width 43 height 17
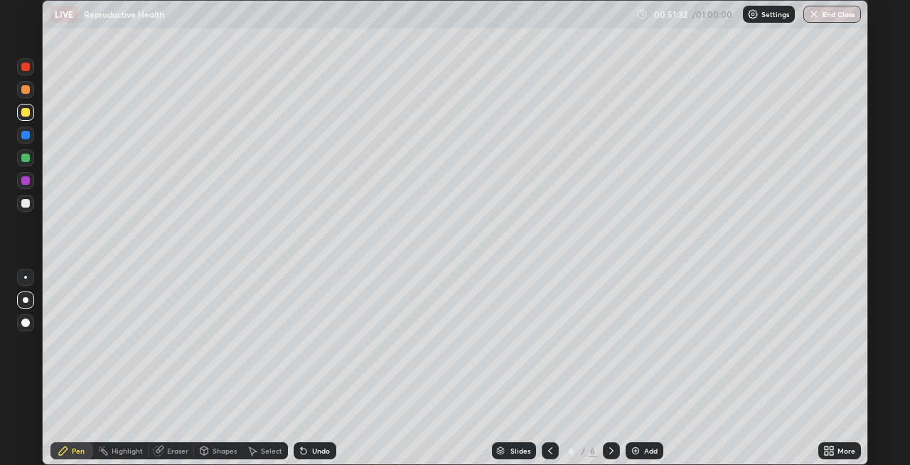
click at [313, 447] on div "Undo" at bounding box center [321, 450] width 18 height 7
click at [309, 446] on div "Undo" at bounding box center [315, 450] width 43 height 17
click at [215, 452] on div "Shapes" at bounding box center [225, 450] width 24 height 7
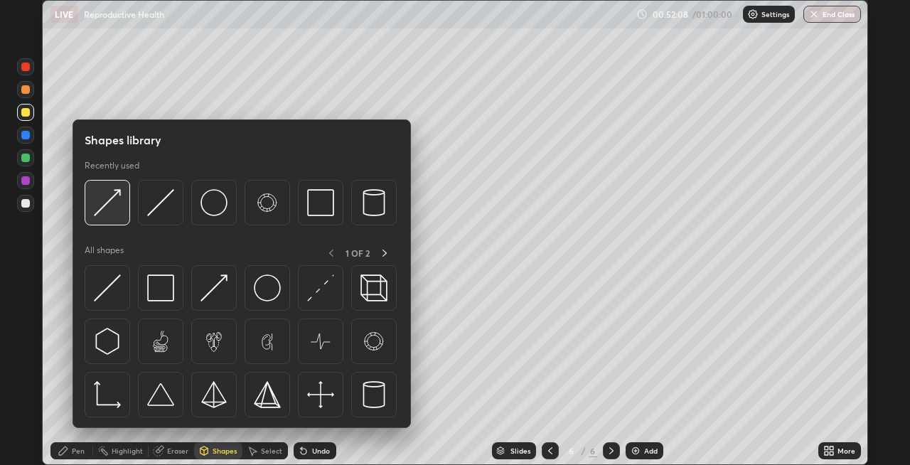
click at [117, 212] on img at bounding box center [107, 202] width 27 height 27
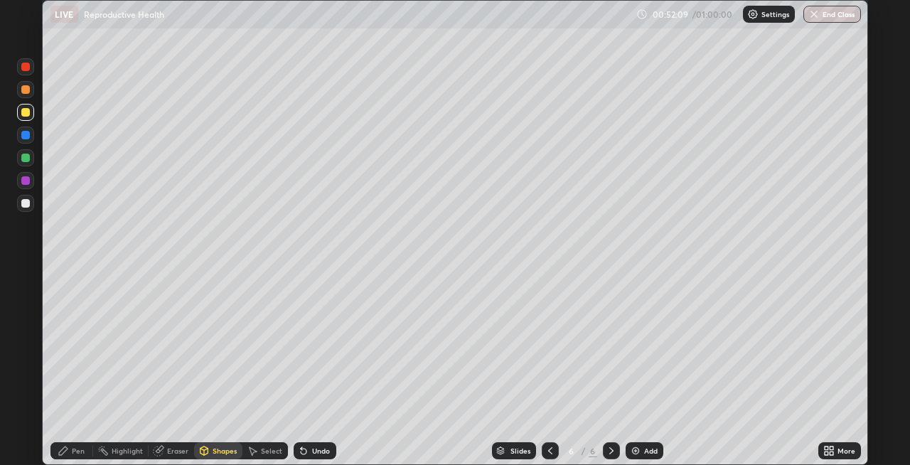
click at [76, 449] on div "Pen" at bounding box center [78, 450] width 13 height 7
click at [24, 89] on div at bounding box center [25, 89] width 9 height 9
click at [21, 67] on div at bounding box center [25, 66] width 17 height 17
click at [225, 452] on div "Shapes" at bounding box center [225, 450] width 24 height 7
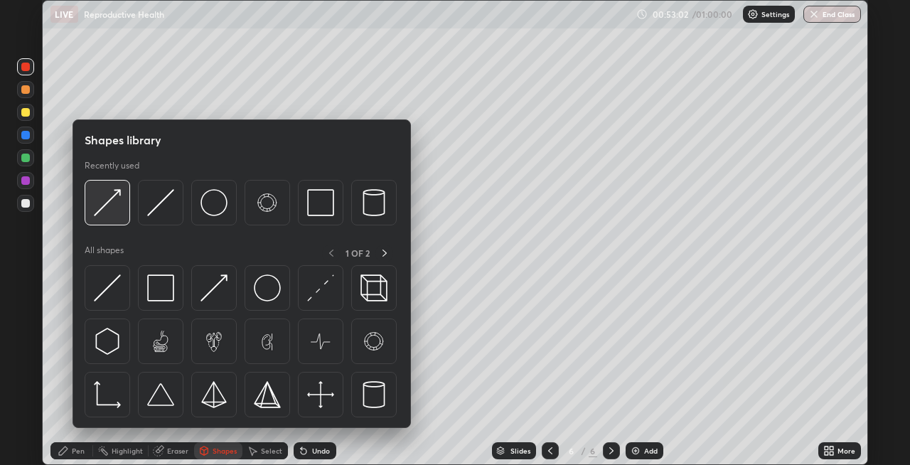
click at [111, 214] on img at bounding box center [107, 202] width 27 height 27
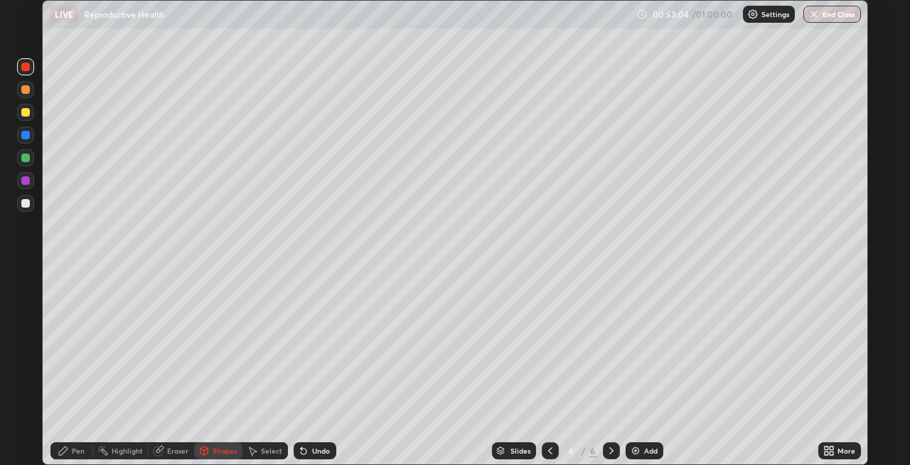
click at [77, 459] on div "Pen" at bounding box center [71, 450] width 43 height 17
click at [23, 90] on div at bounding box center [25, 89] width 9 height 9
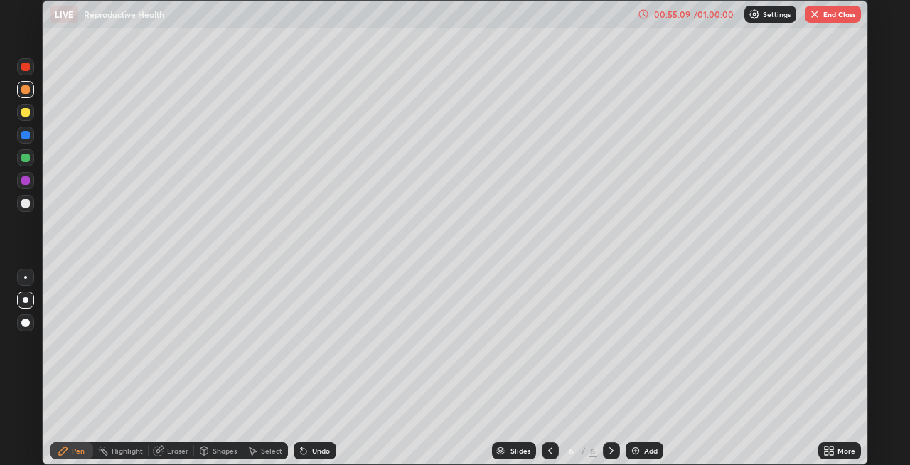
click at [214, 453] on div "Shapes" at bounding box center [225, 450] width 24 height 7
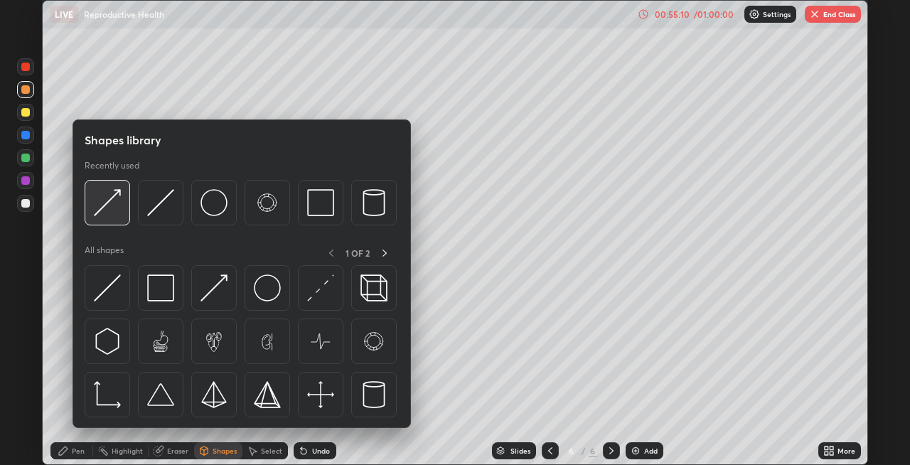
click at [116, 215] on img at bounding box center [107, 202] width 27 height 27
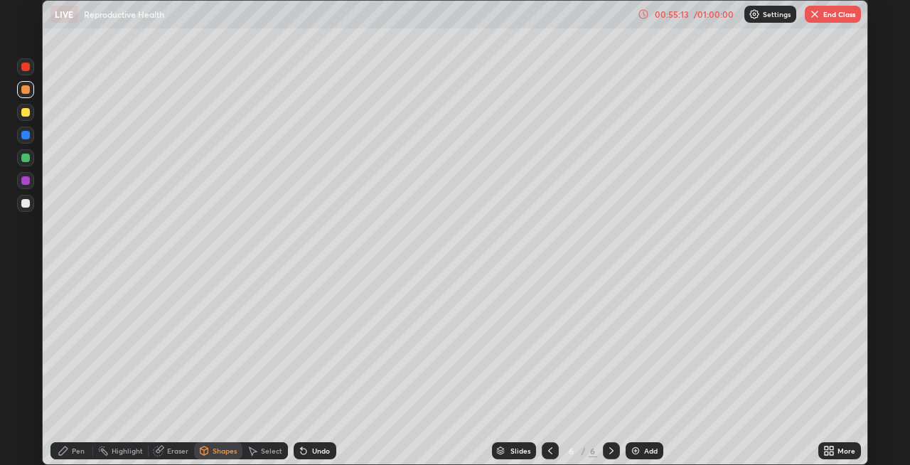
click at [77, 448] on div "Pen" at bounding box center [78, 450] width 13 height 7
click at [23, 202] on div at bounding box center [25, 203] width 9 height 9
click at [631, 443] on div "Add" at bounding box center [645, 450] width 38 height 17
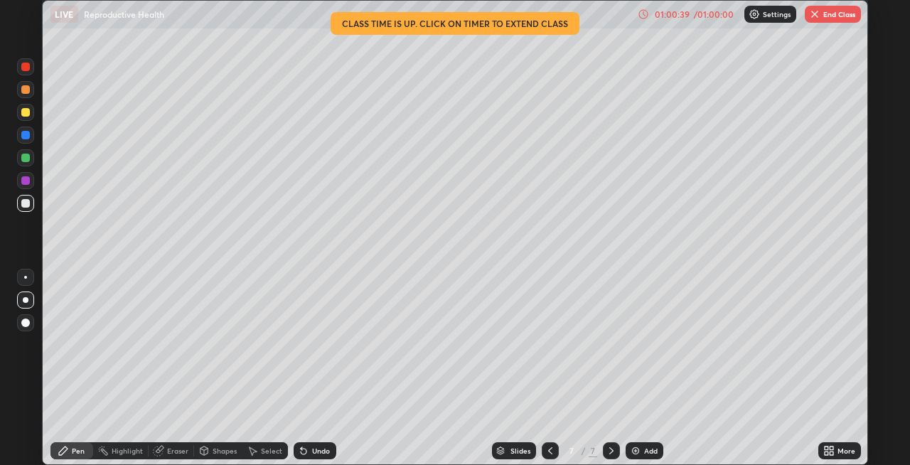
click at [214, 452] on div "Shapes" at bounding box center [225, 450] width 24 height 7
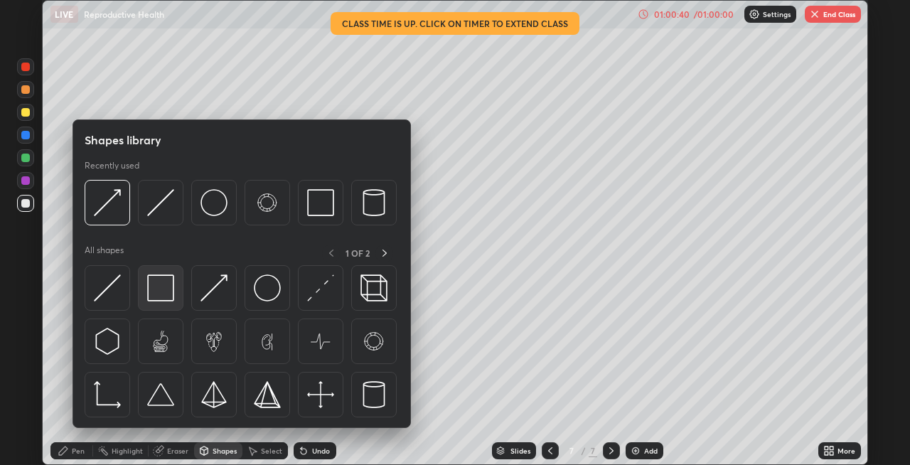
click at [166, 287] on img at bounding box center [160, 288] width 27 height 27
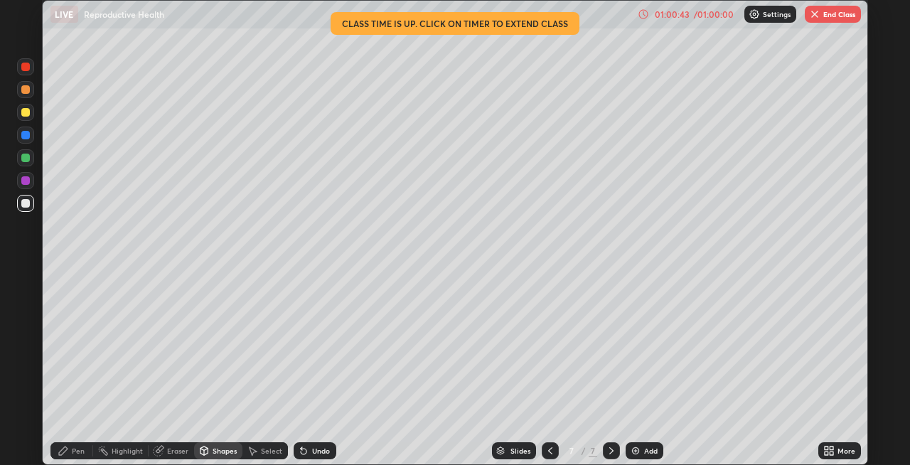
click at [73, 443] on div "Pen" at bounding box center [71, 450] width 43 height 17
click at [219, 451] on div "Shapes" at bounding box center [225, 450] width 24 height 7
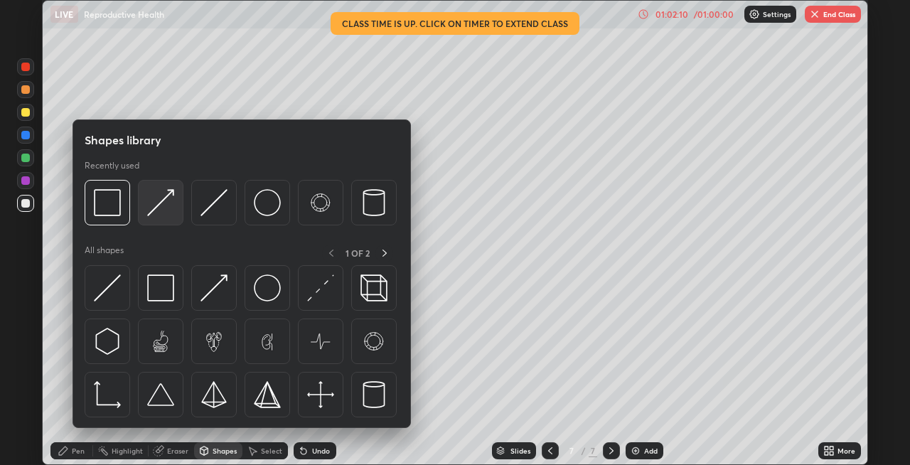
click at [158, 211] on img at bounding box center [160, 202] width 27 height 27
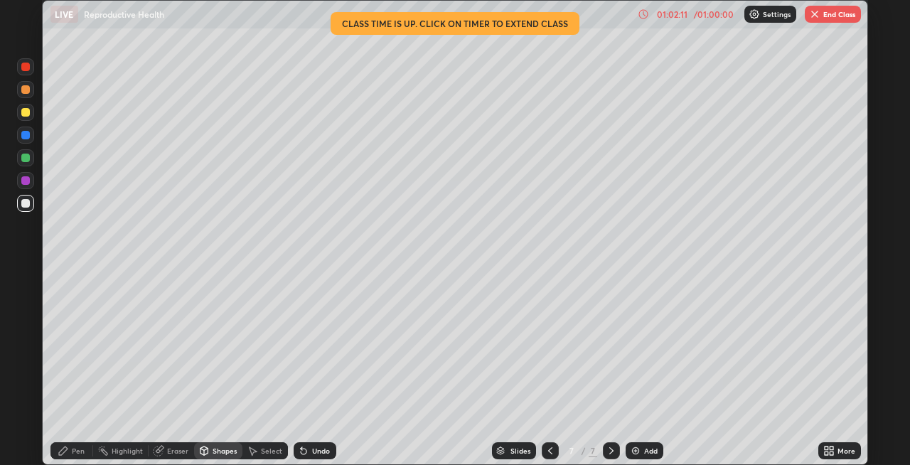
click at [84, 451] on div "Pen" at bounding box center [78, 450] width 13 height 7
click at [224, 449] on div "Shapes" at bounding box center [225, 450] width 24 height 7
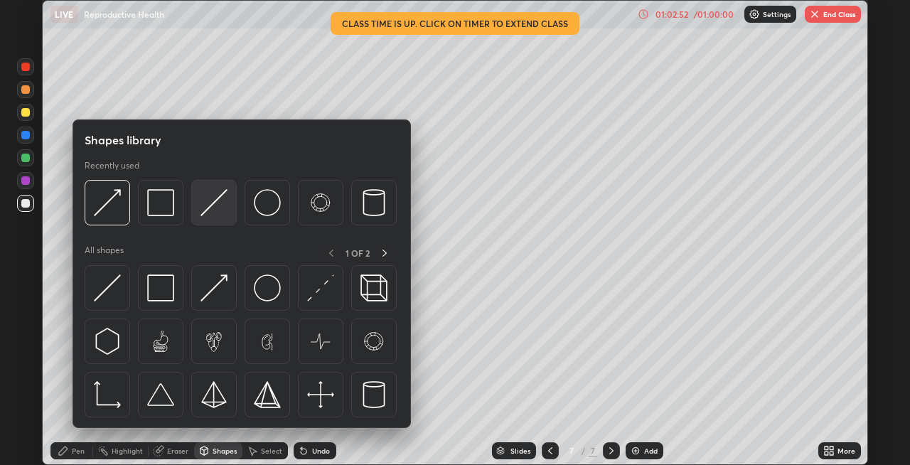
click at [208, 209] on img at bounding box center [214, 202] width 27 height 27
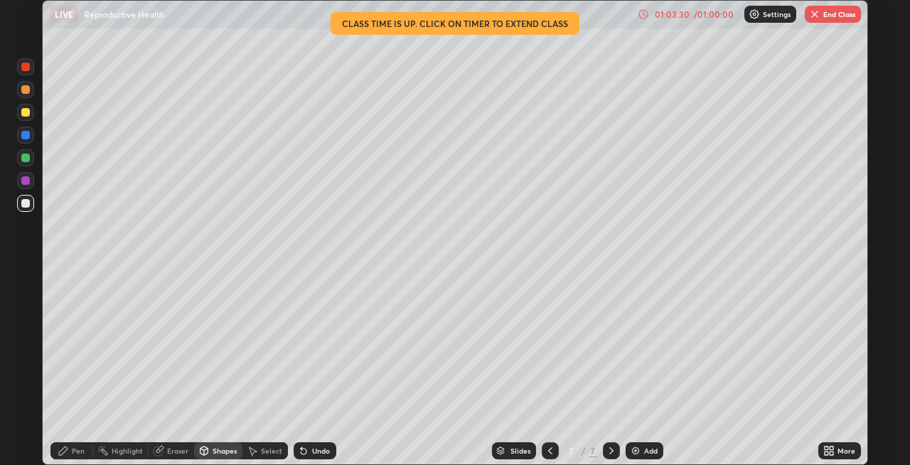
click at [829, 21] on button "End Class" at bounding box center [833, 14] width 56 height 17
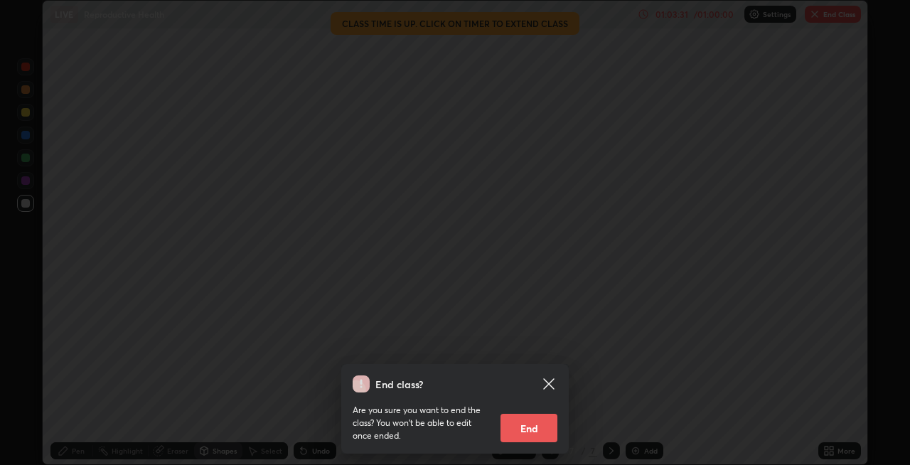
click at [540, 433] on button "End" at bounding box center [529, 428] width 57 height 28
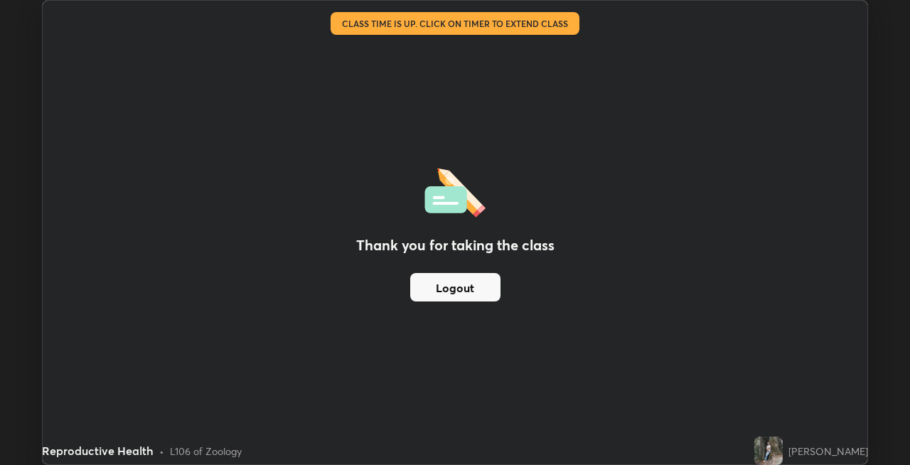
click at [481, 289] on button "Logout" at bounding box center [455, 287] width 90 height 28
